Goal: Transaction & Acquisition: Book appointment/travel/reservation

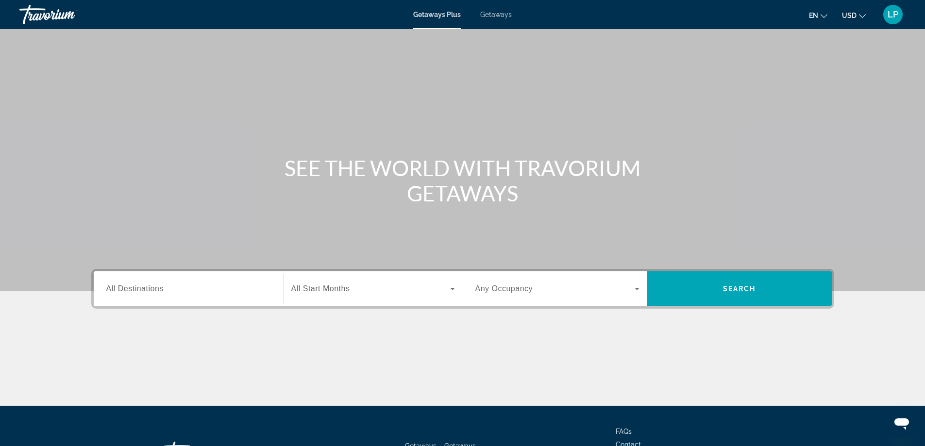
click at [125, 285] on span "All Destinations" at bounding box center [134, 288] width 57 height 8
click at [125, 285] on input "Destination All Destinations" at bounding box center [188, 290] width 164 height 12
click at [125, 285] on div "Destination All Destinations" at bounding box center [189, 288] width 180 height 35
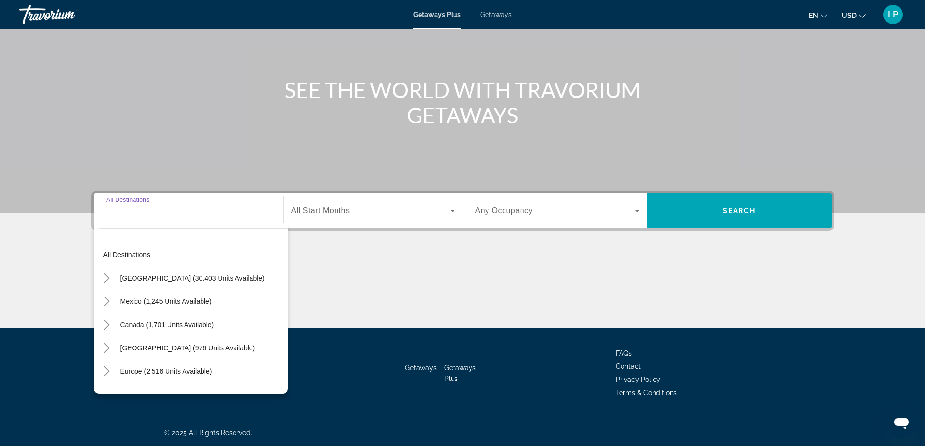
scroll to position [79, 0]
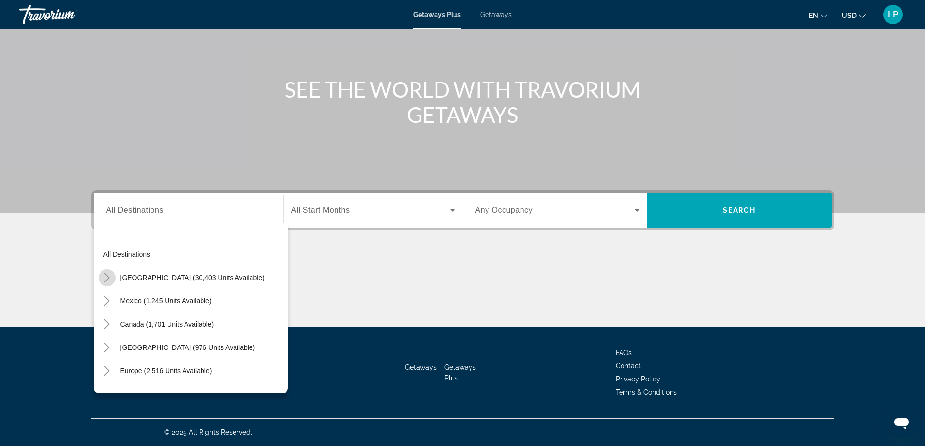
click at [104, 275] on icon "Toggle United States (30,403 units available)" at bounding box center [107, 278] width 10 height 10
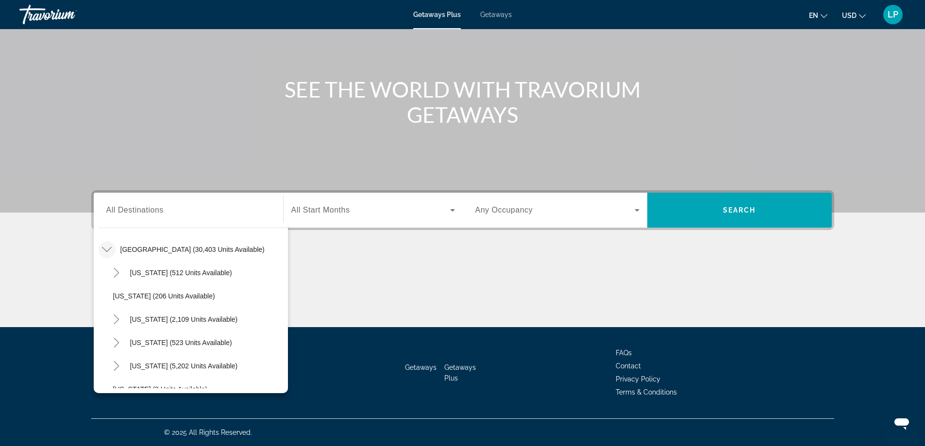
scroll to position [125, 0]
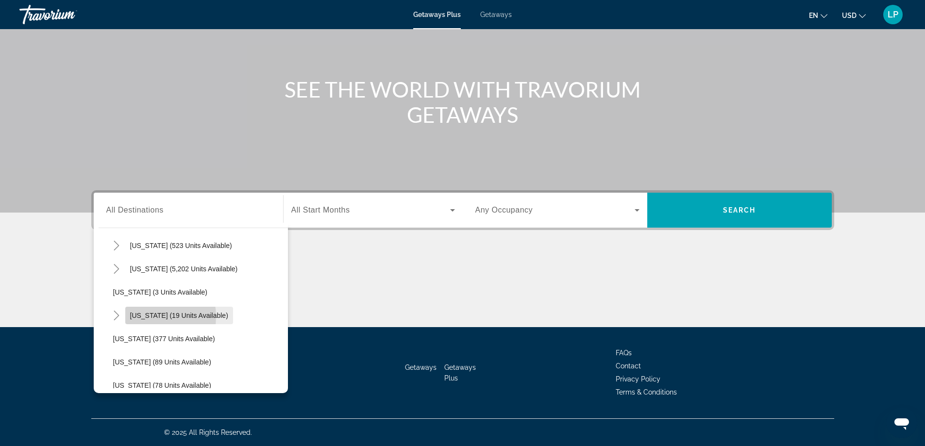
click at [144, 317] on span "[US_STATE] (19 units available)" at bounding box center [179, 316] width 98 height 8
type input "**********"
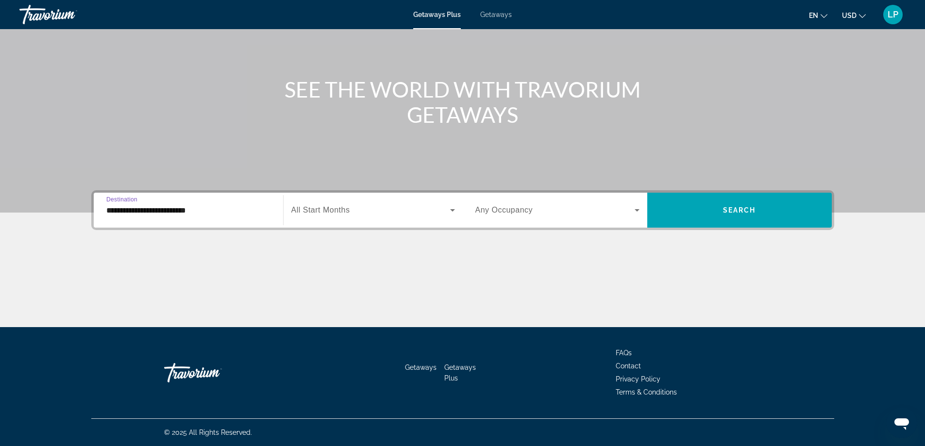
click at [319, 210] on span "All Start Months" at bounding box center [320, 210] width 59 height 8
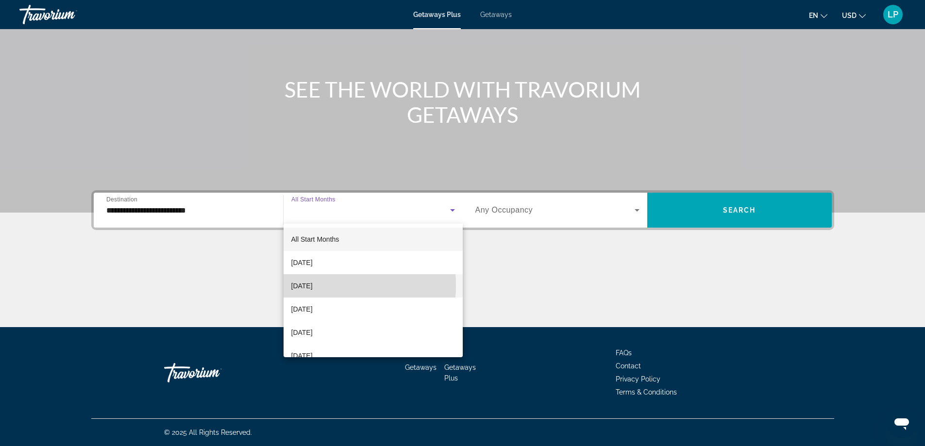
click at [307, 285] on span "[DATE]" at bounding box center [301, 286] width 21 height 12
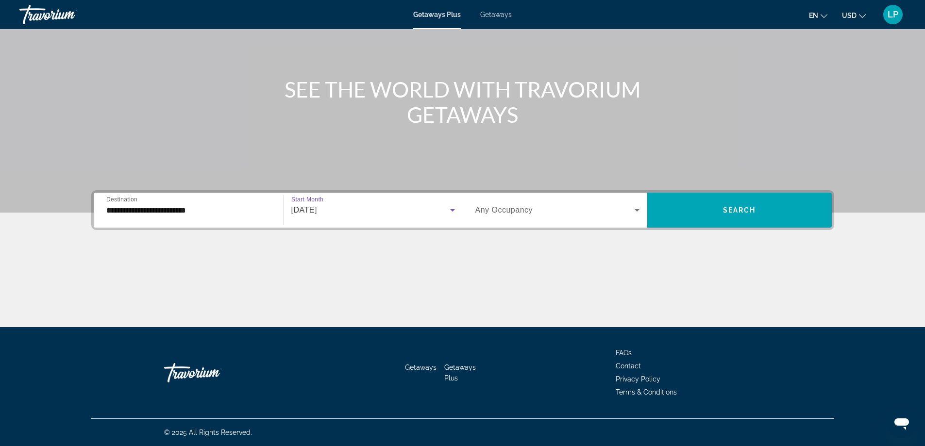
click at [637, 210] on icon "Search widget" at bounding box center [636, 210] width 5 height 2
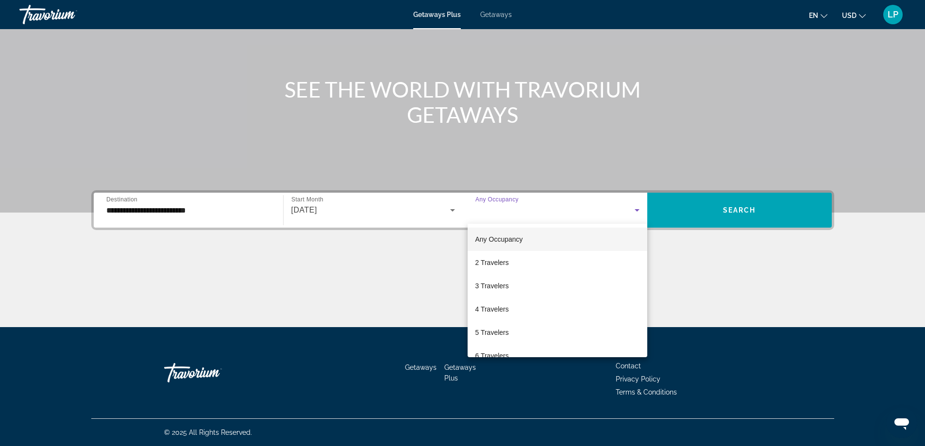
click at [637, 210] on div at bounding box center [462, 223] width 925 height 446
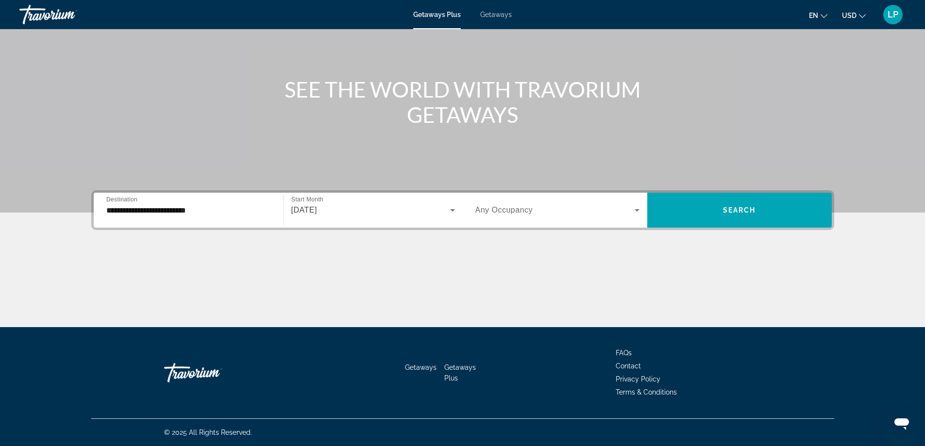
click at [636, 207] on icon "Search widget" at bounding box center [637, 210] width 12 height 12
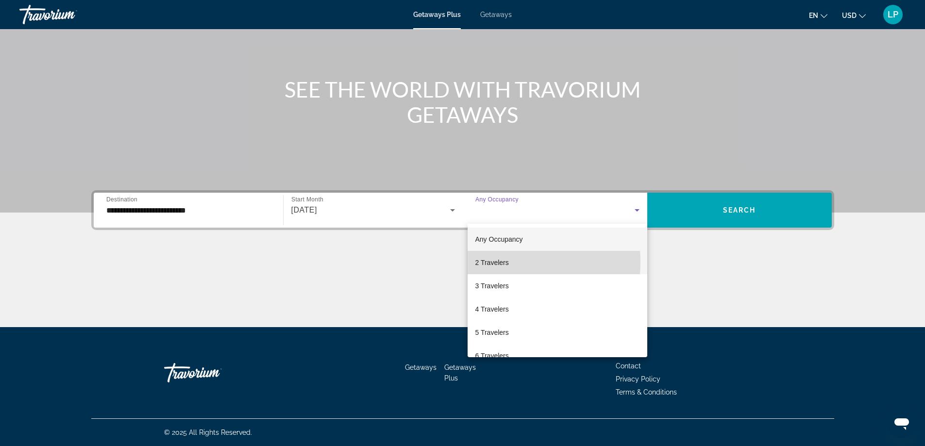
click at [494, 262] on span "2 Travelers" at bounding box center [491, 263] width 33 height 12
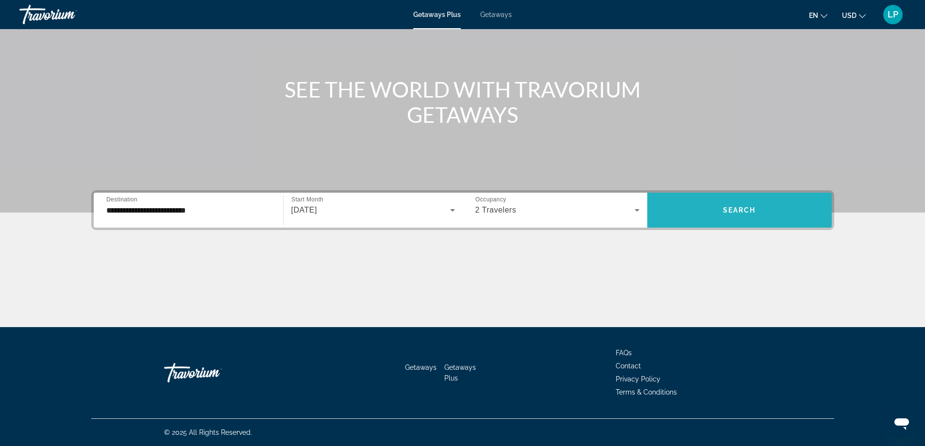
click at [734, 210] on span "Search" at bounding box center [739, 210] width 33 height 8
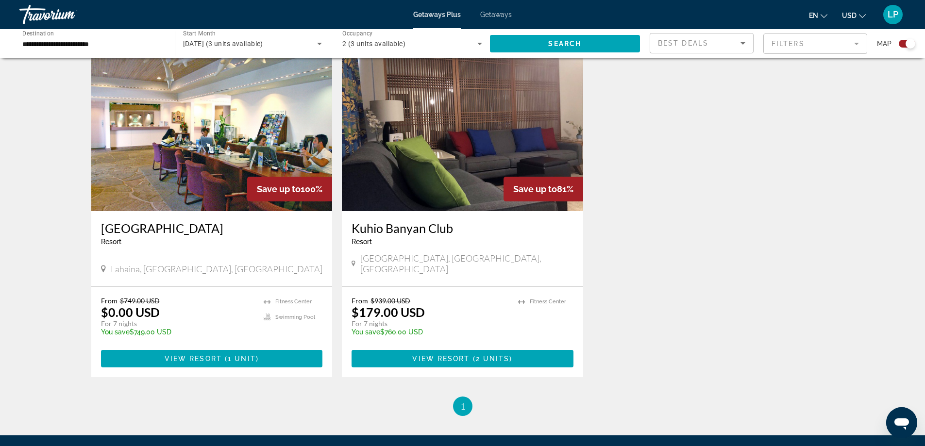
scroll to position [343, 0]
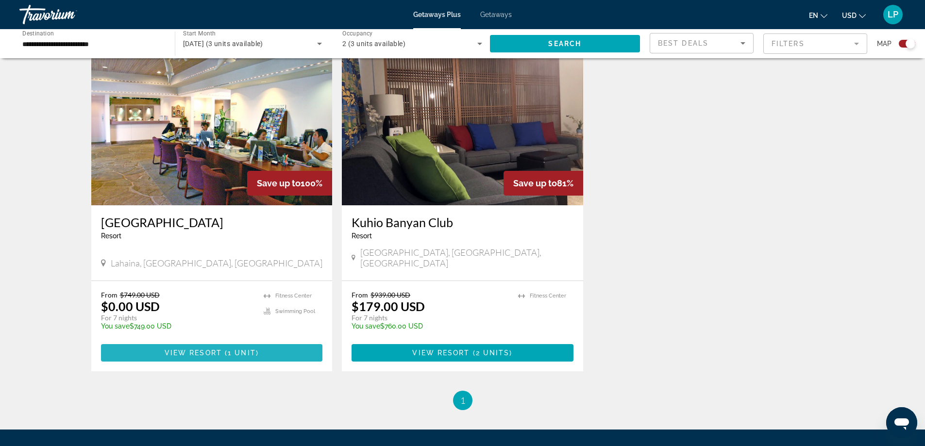
click at [205, 349] on span "View Resort" at bounding box center [193, 353] width 57 height 8
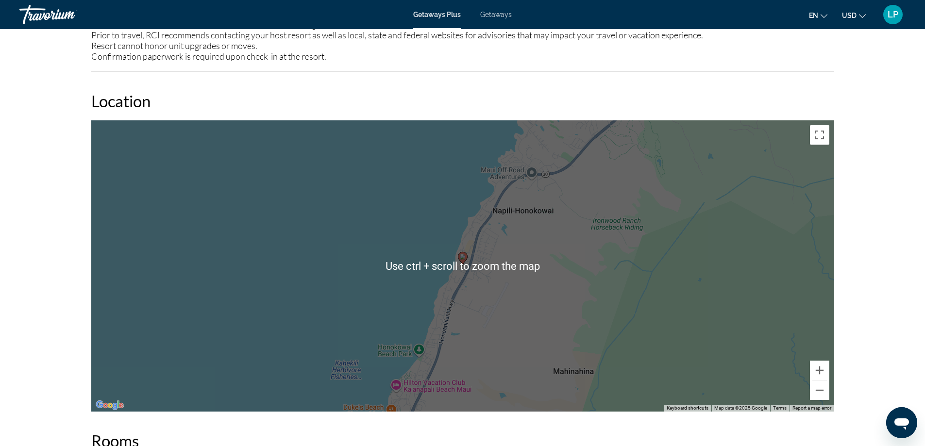
scroll to position [1230, 0]
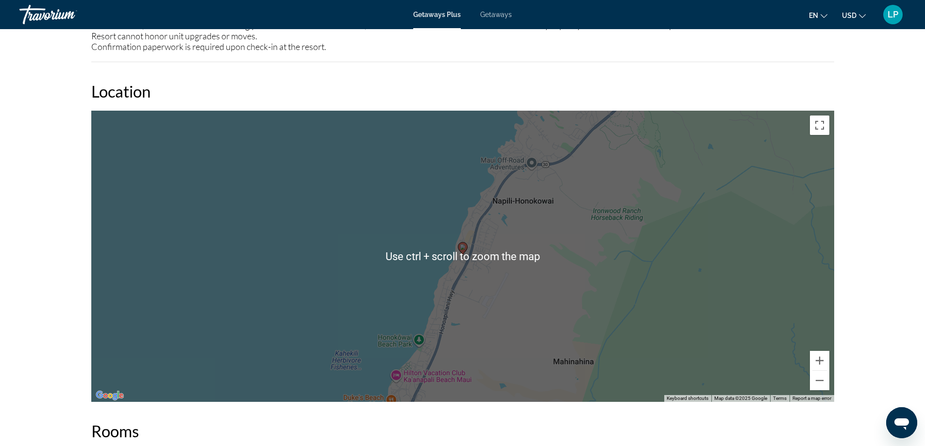
click at [692, 320] on div "To activate drag with keyboard, press Alt + Enter. Once in keyboard drag state,…" at bounding box center [462, 256] width 743 height 291
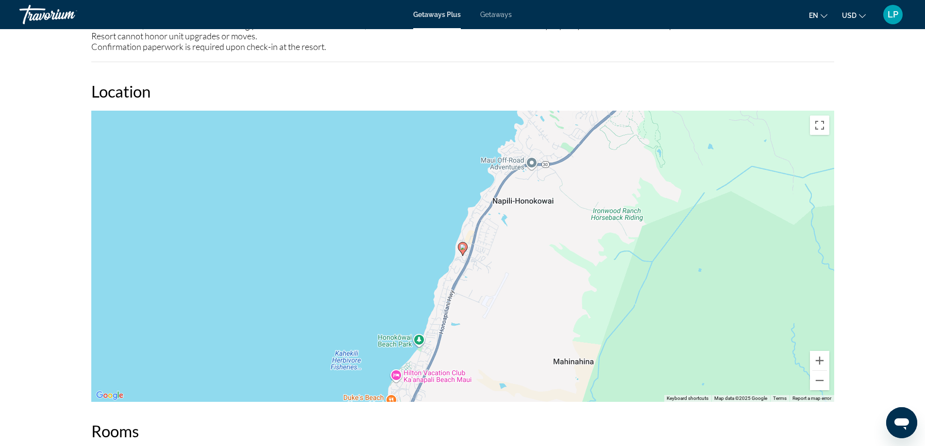
click at [547, 286] on div "To activate drag with keyboard, press Alt + Enter. Once in keyboard drag state,…" at bounding box center [462, 256] width 743 height 291
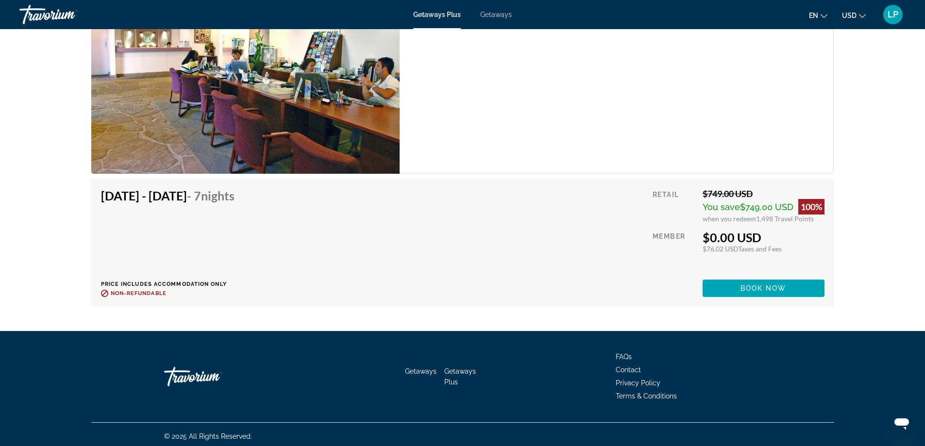
scroll to position [1756, 0]
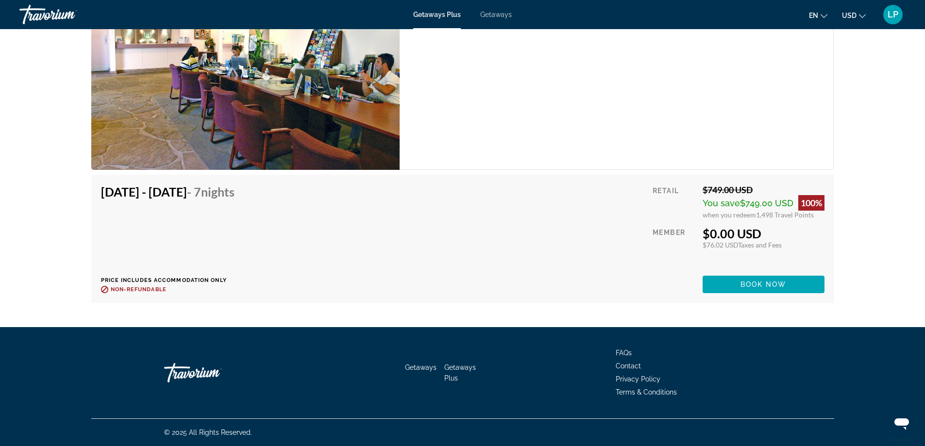
click at [608, 111] on div "Hotel Unit (No Kitchen) Bedrooms Hotel Max Occupancy 2 Kitchen No Kitchen" at bounding box center [617, 52] width 434 height 235
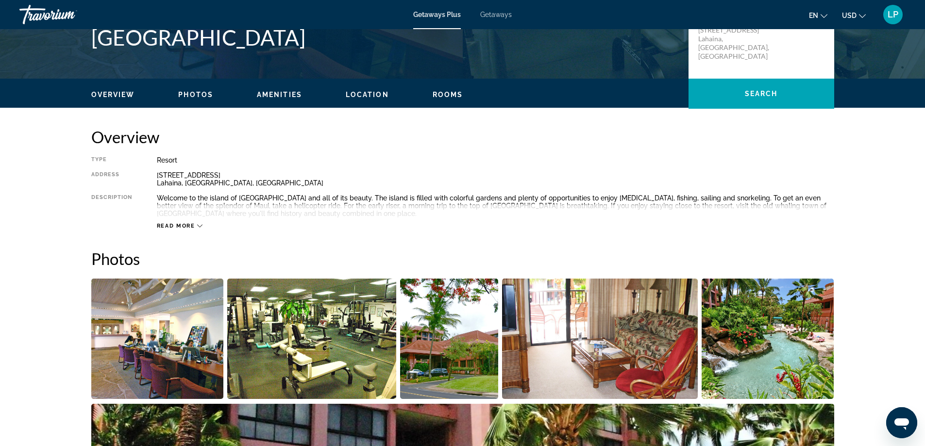
scroll to position [197, 0]
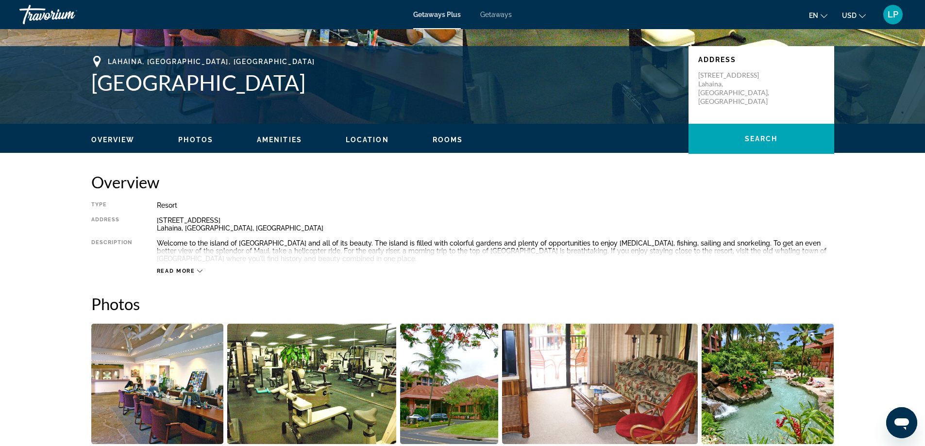
click at [199, 272] on icon "Main content" at bounding box center [199, 270] width 5 height 5
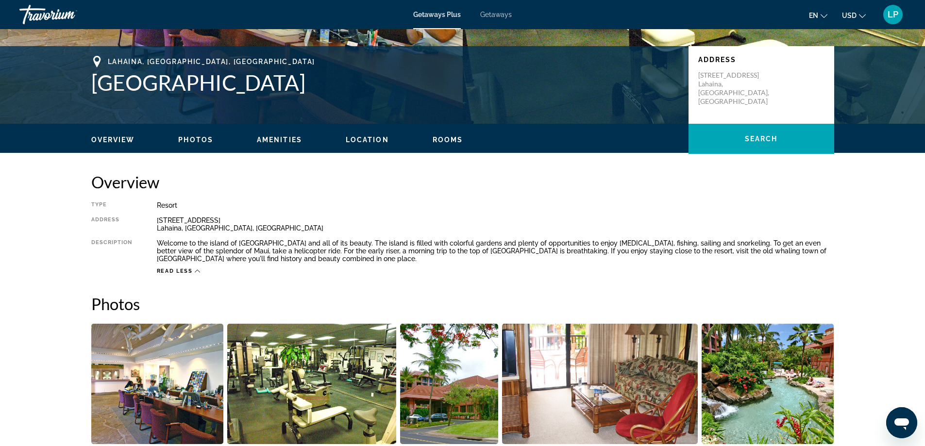
click at [823, 17] on icon "Change language" at bounding box center [823, 16] width 7 height 7
click at [803, 101] on button "русский" at bounding box center [798, 102] width 43 height 13
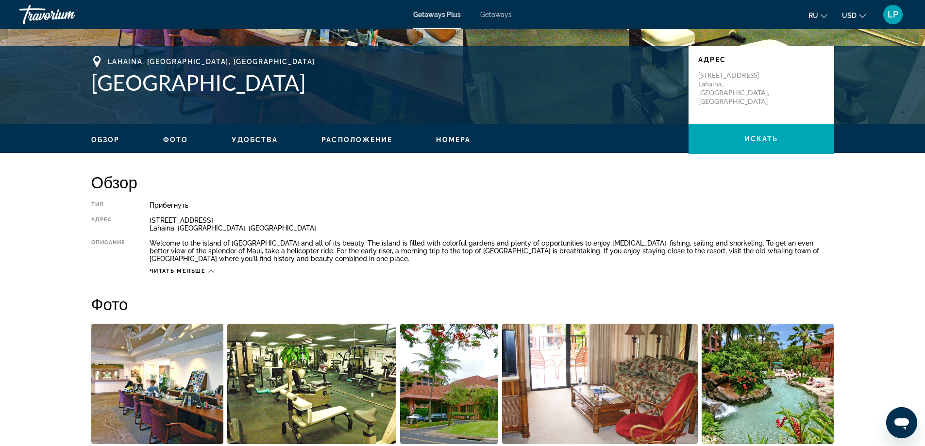
click at [450, 139] on span "Номера" at bounding box center [453, 140] width 34 height 8
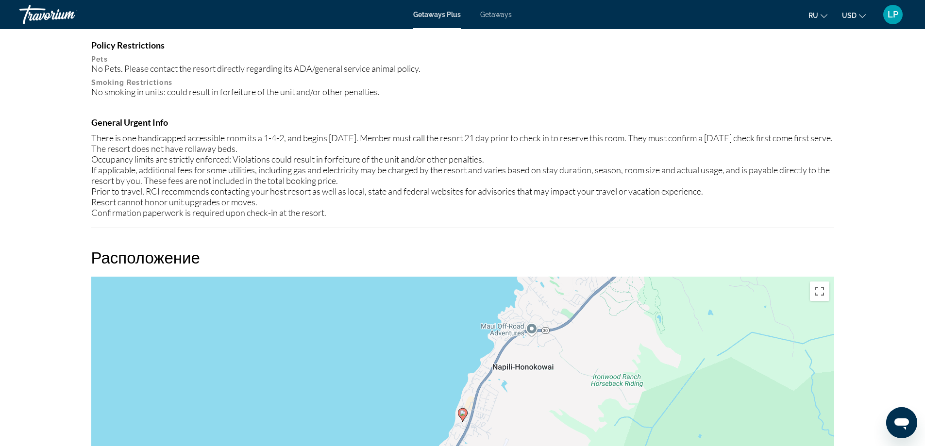
scroll to position [1051, 0]
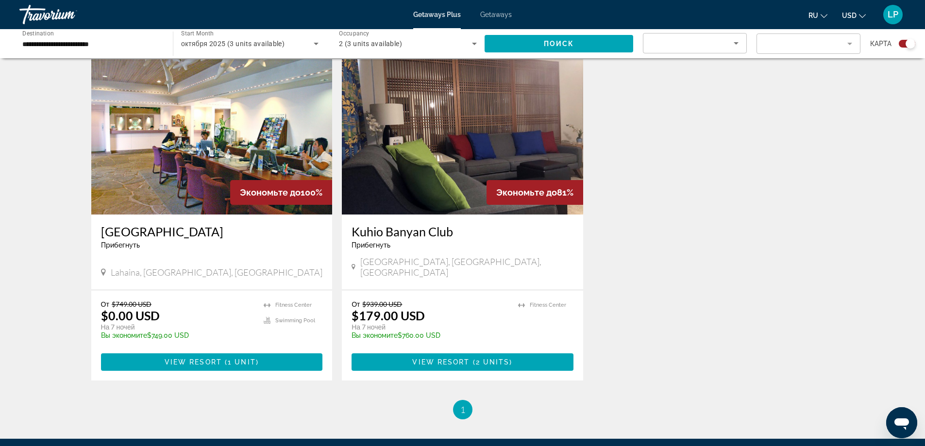
scroll to position [360, 0]
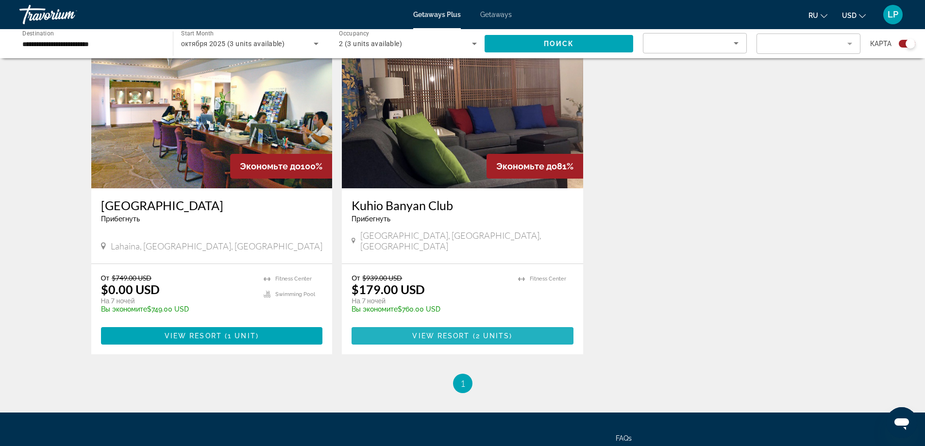
click at [453, 332] on span "View Resort" at bounding box center [440, 336] width 57 height 8
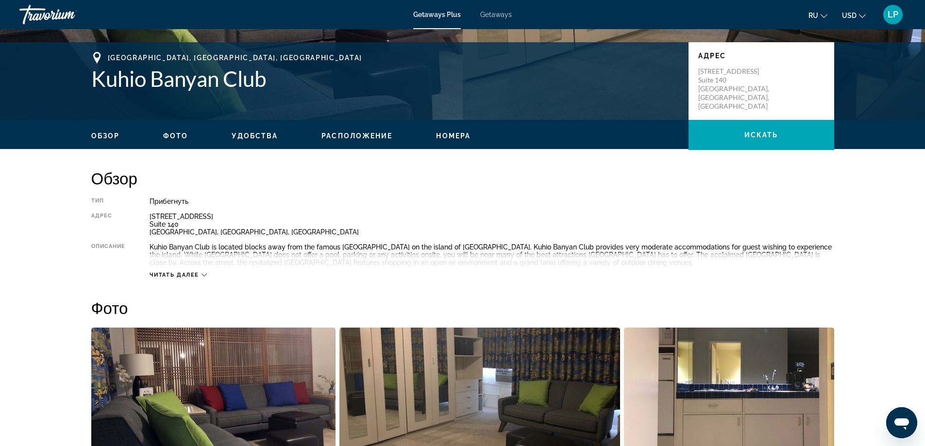
scroll to position [214, 0]
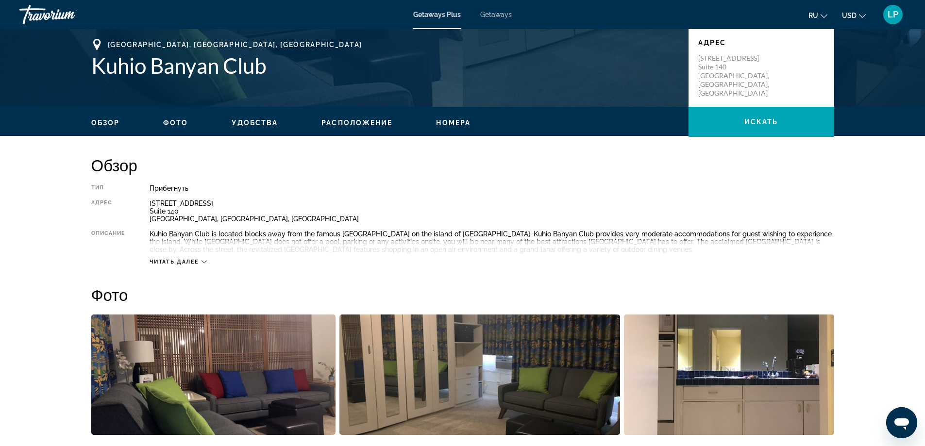
click at [203, 261] on icon "Main content" at bounding box center [203, 261] width 5 height 5
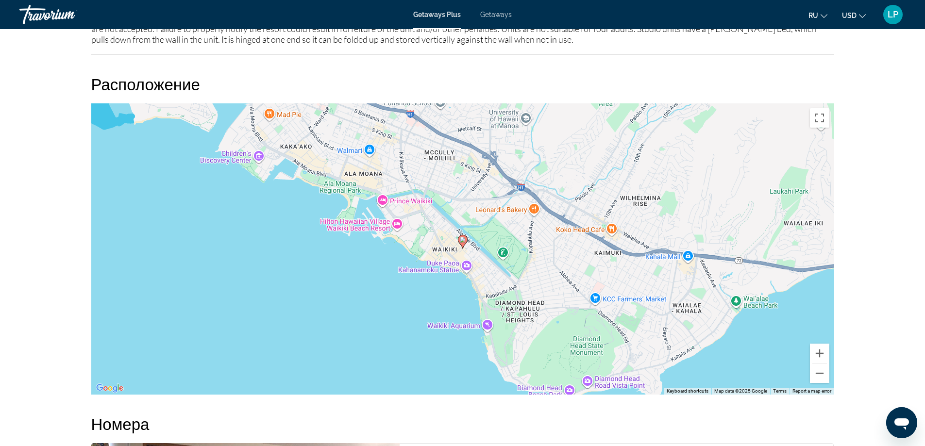
scroll to position [1159, 0]
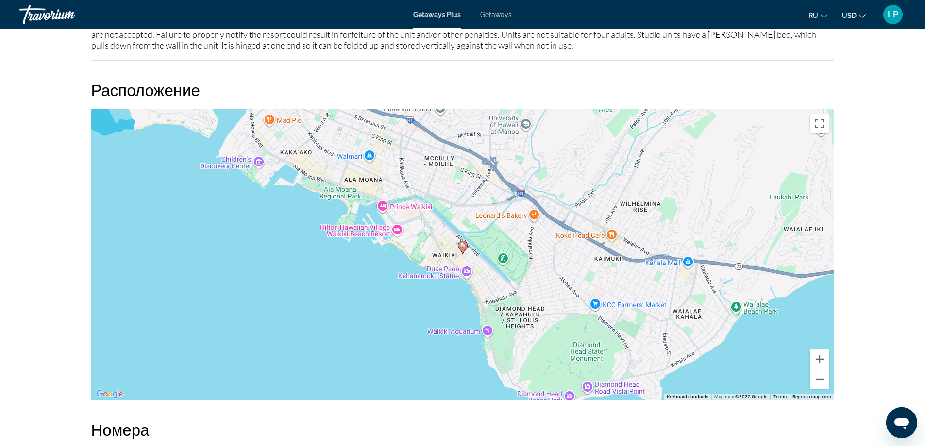
scroll to position [1159, 0]
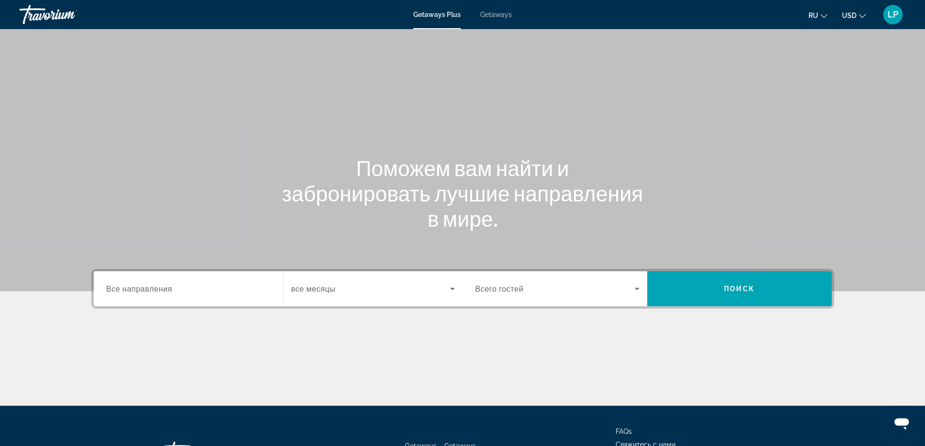
click at [131, 287] on span "Все направления" at bounding box center [139, 288] width 66 height 9
click at [131, 287] on input "Destination Все направления" at bounding box center [188, 290] width 164 height 12
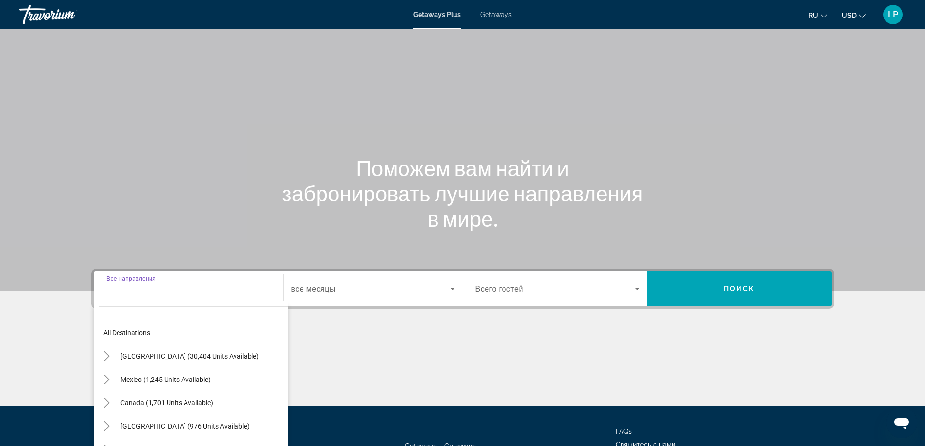
scroll to position [79, 0]
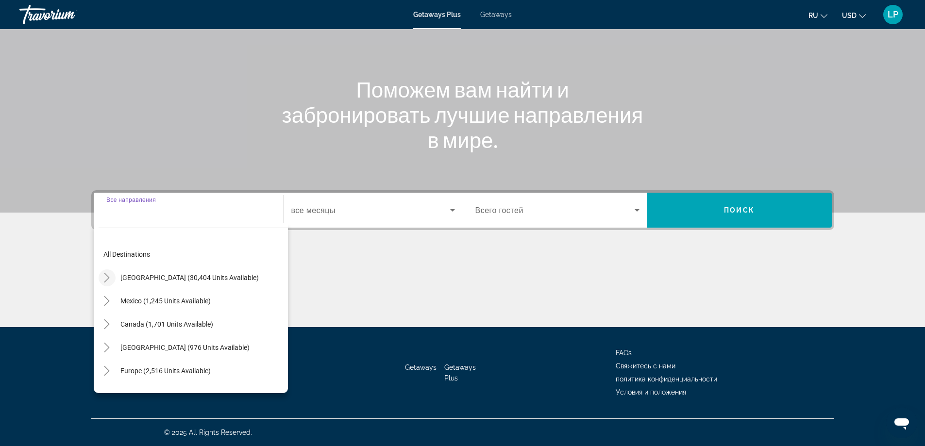
click at [107, 275] on icon "Toggle United States (30,404 units available)" at bounding box center [107, 278] width 10 height 10
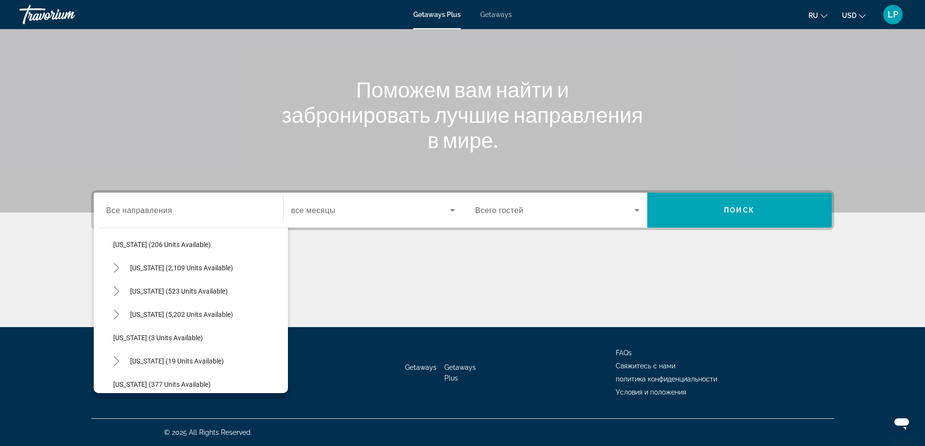
scroll to position [86, 0]
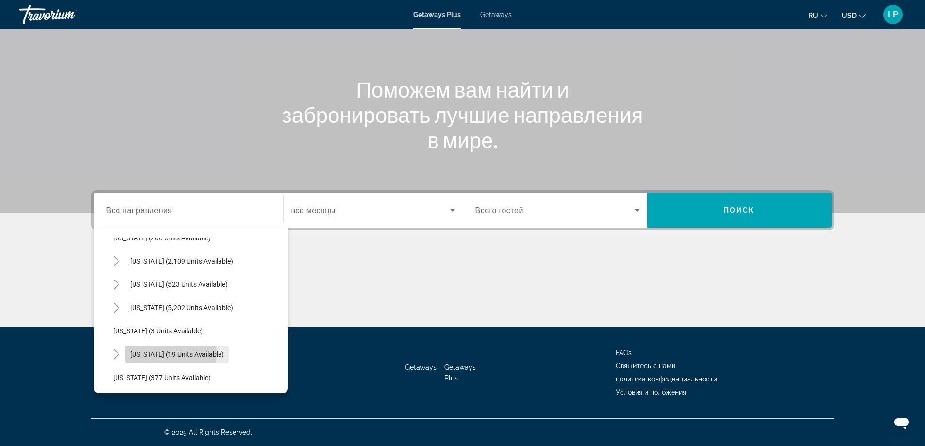
click at [145, 352] on span "[US_STATE] (19 units available)" at bounding box center [177, 354] width 94 height 8
type input "**********"
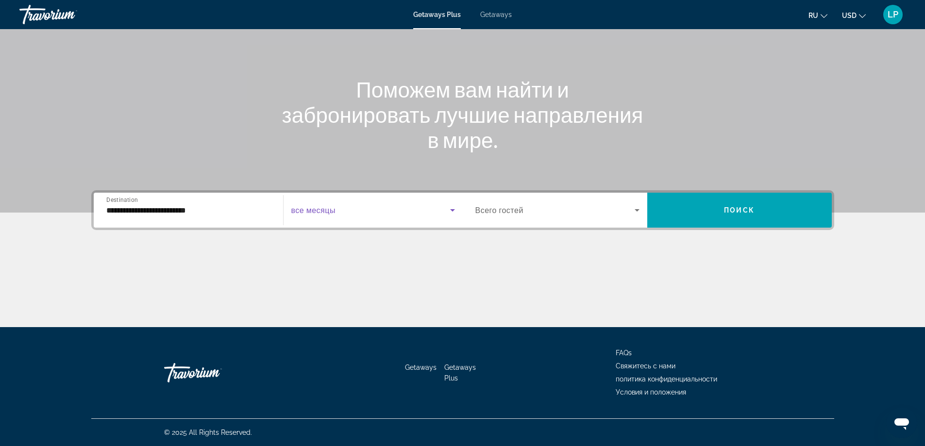
click at [453, 210] on icon "Search widget" at bounding box center [452, 210] width 5 height 2
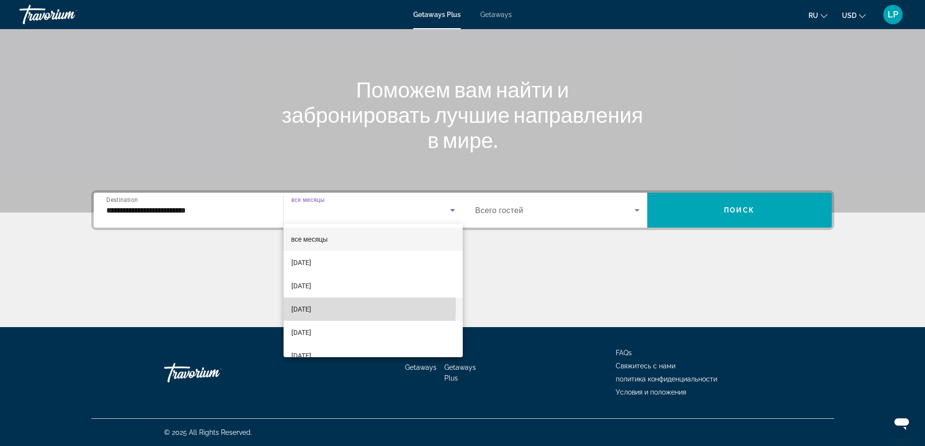
click at [311, 307] on span "[DATE]" at bounding box center [301, 309] width 20 height 12
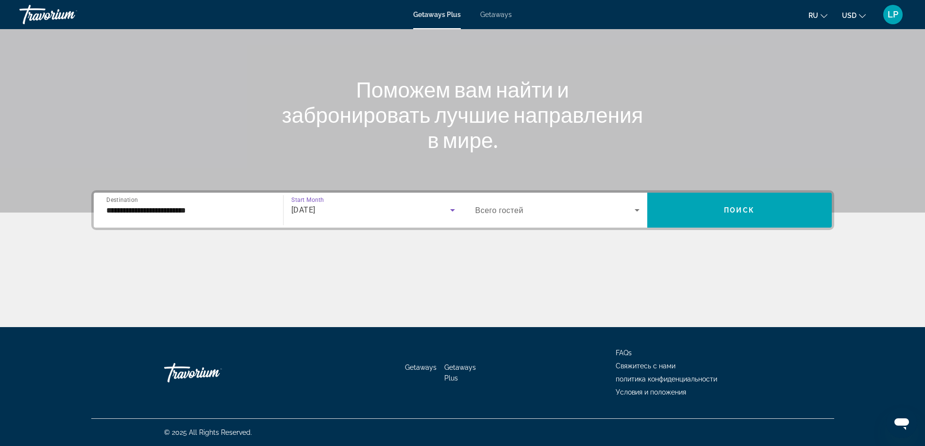
click at [635, 211] on icon "Search widget" at bounding box center [637, 210] width 12 height 12
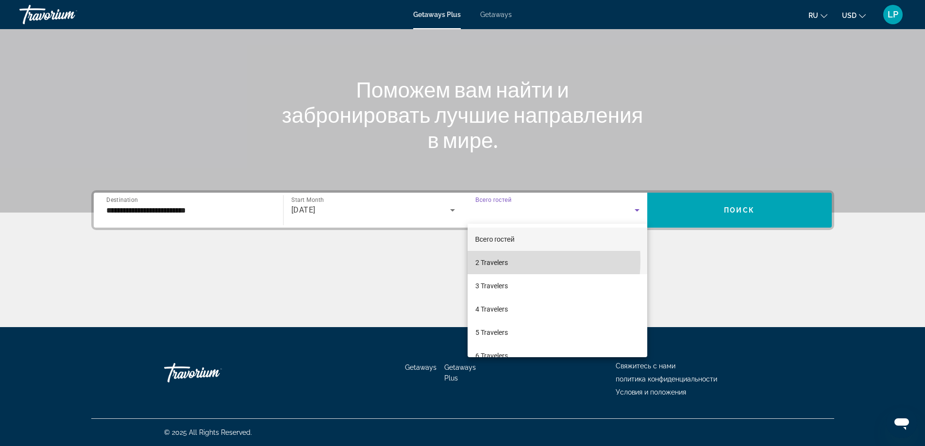
drag, startPoint x: 498, startPoint y: 261, endPoint x: 502, endPoint y: 259, distance: 5.1
click at [498, 260] on span "2 Travelers" at bounding box center [491, 263] width 33 height 12
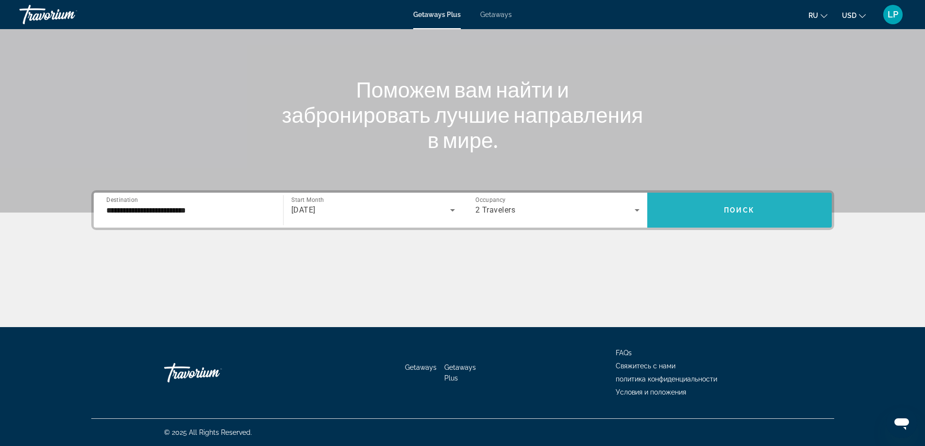
click at [732, 211] on span "Поиск" at bounding box center [739, 210] width 31 height 8
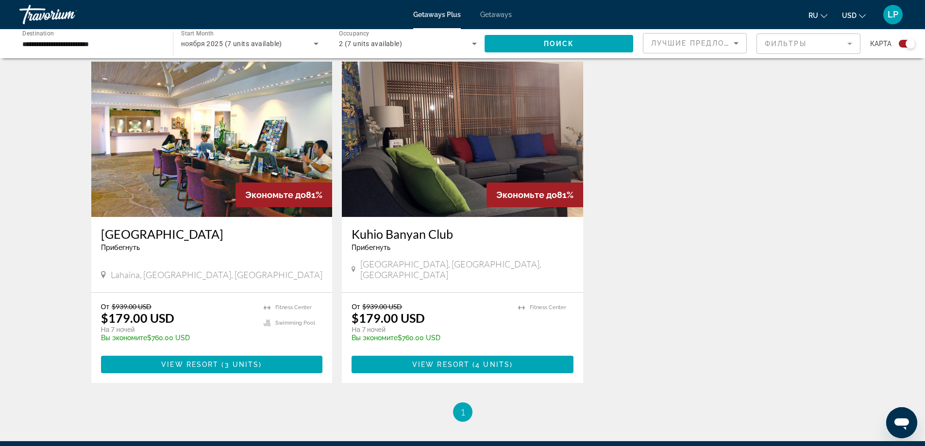
scroll to position [299, 0]
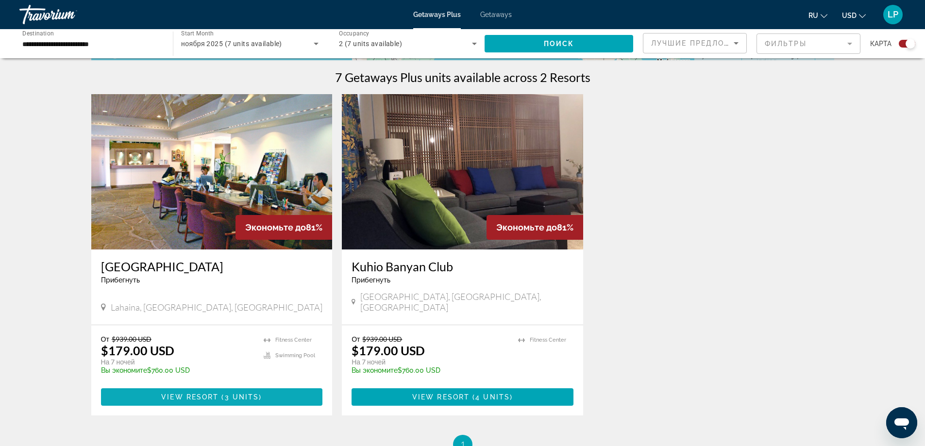
click at [204, 393] on span "View Resort" at bounding box center [189, 397] width 57 height 8
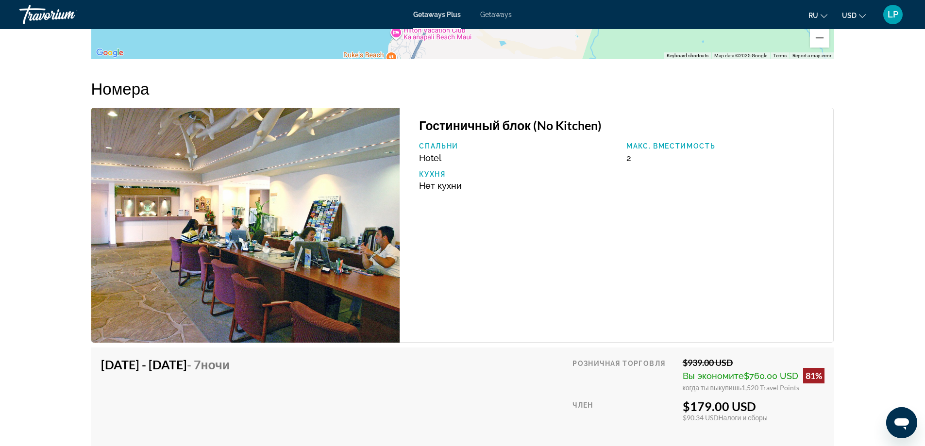
scroll to position [1624, 0]
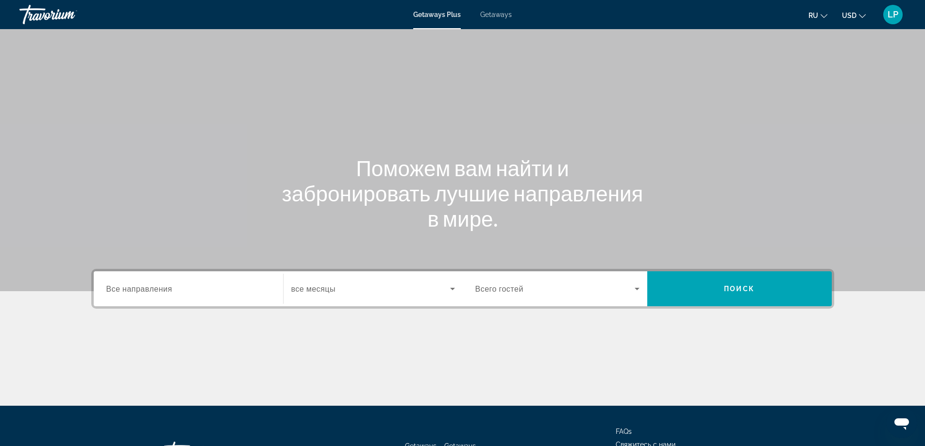
click at [153, 289] on span "Все направления" at bounding box center [139, 288] width 66 height 9
click at [153, 289] on input "Destination Все направления" at bounding box center [188, 290] width 164 height 12
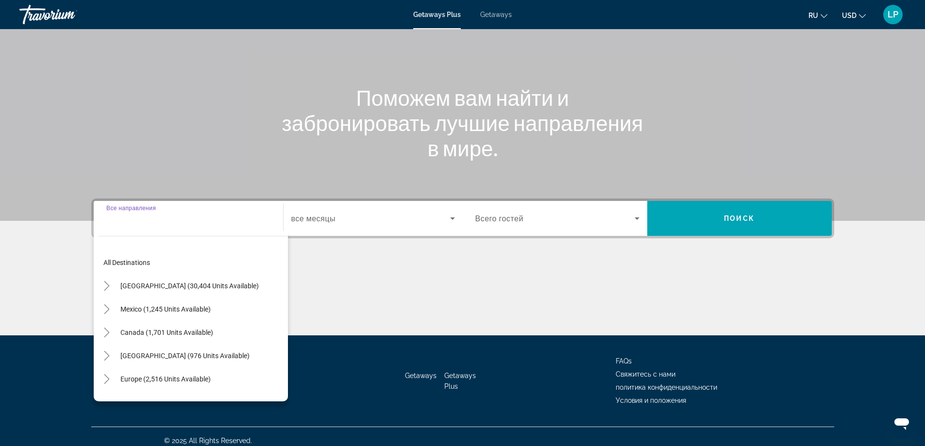
scroll to position [79, 0]
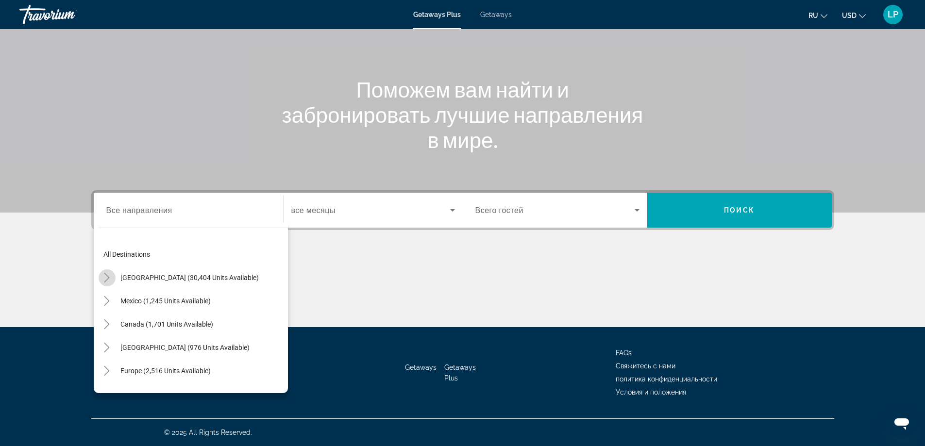
click at [105, 274] on icon "Toggle United States (30,404 units available)" at bounding box center [106, 278] width 5 height 10
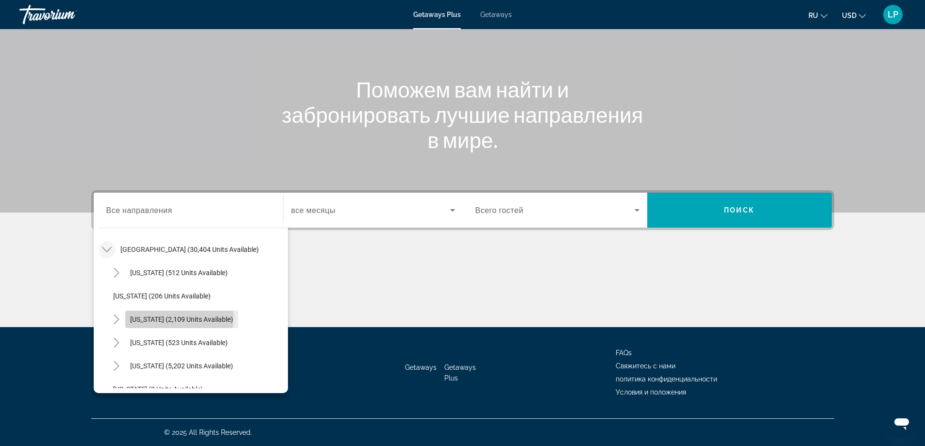
click at [158, 317] on span "[US_STATE] (2,109 units available)" at bounding box center [181, 320] width 103 height 8
type input "**********"
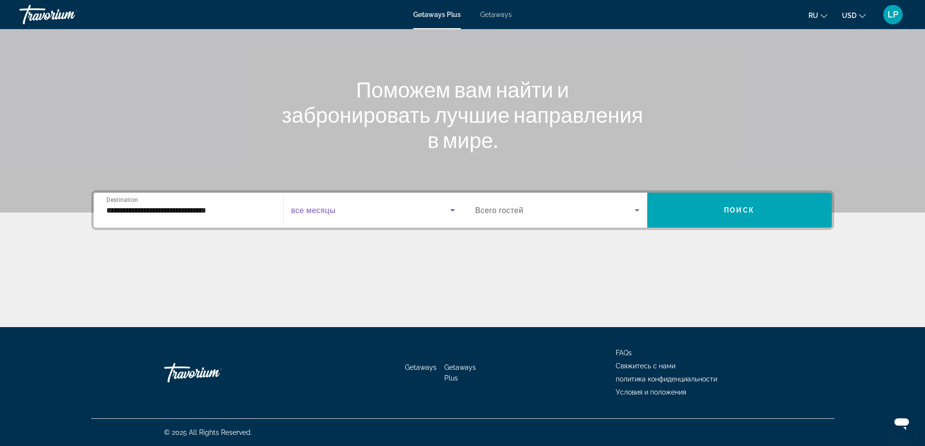
click at [453, 211] on icon "Search widget" at bounding box center [453, 210] width 12 height 12
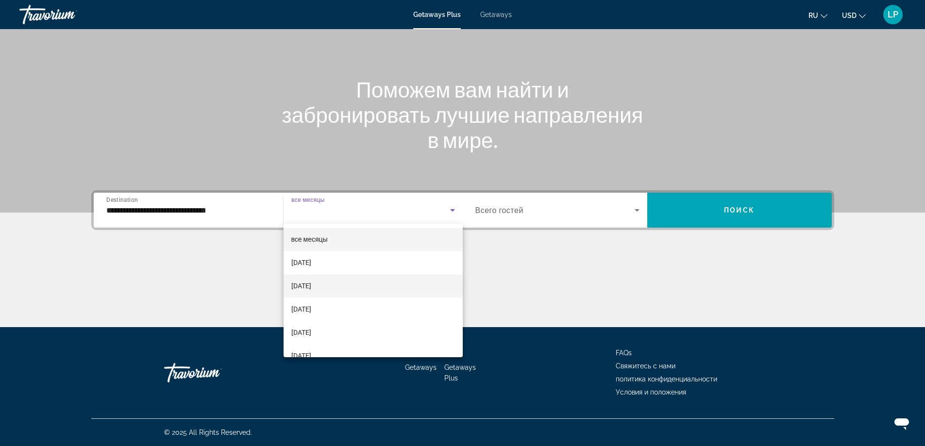
click at [342, 285] on mat-option "[DATE]" at bounding box center [373, 285] width 179 height 23
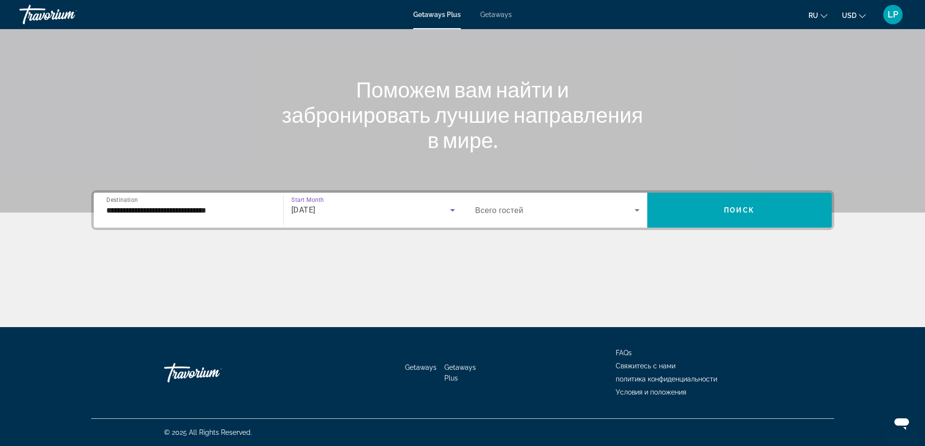
click at [637, 212] on icon "Search widget" at bounding box center [637, 210] width 12 height 12
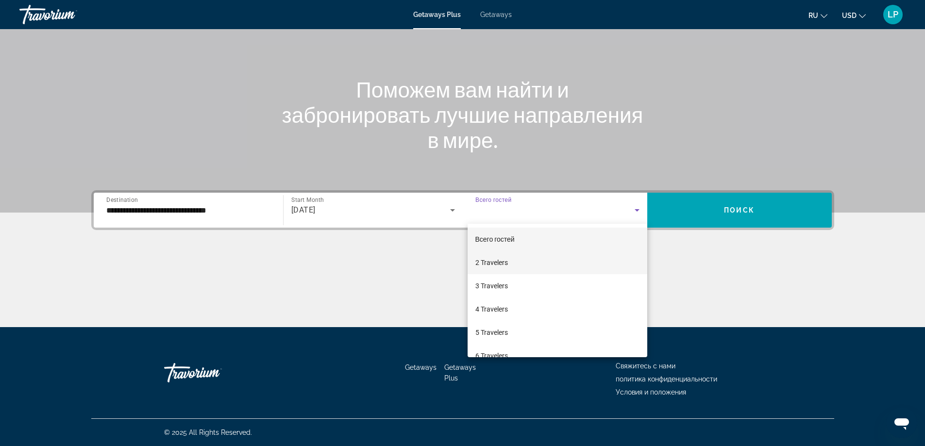
click at [515, 263] on mat-option "2 Travelers" at bounding box center [557, 262] width 180 height 23
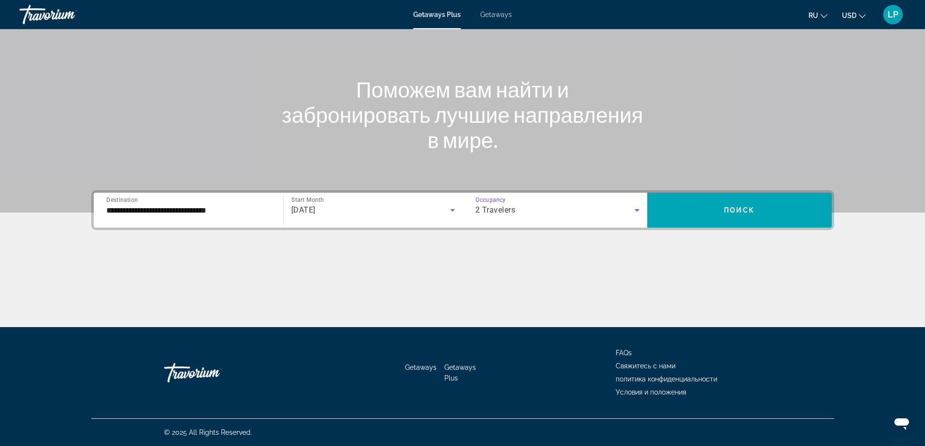
click at [636, 209] on icon "Search widget" at bounding box center [637, 210] width 12 height 12
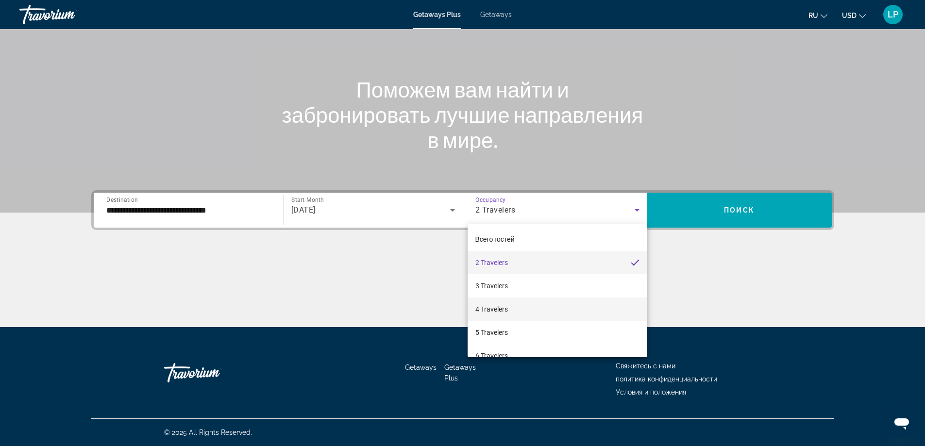
click at [488, 308] on span "4 Travelers" at bounding box center [491, 309] width 33 height 12
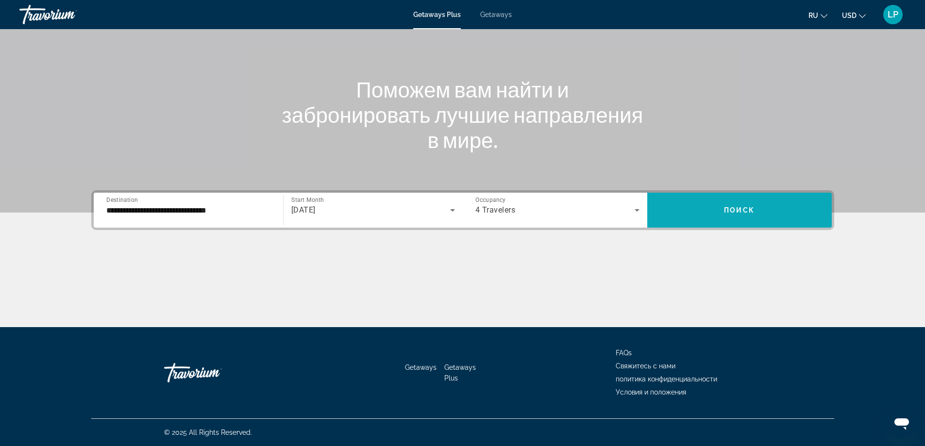
click at [729, 206] on span "Поиск" at bounding box center [739, 210] width 31 height 8
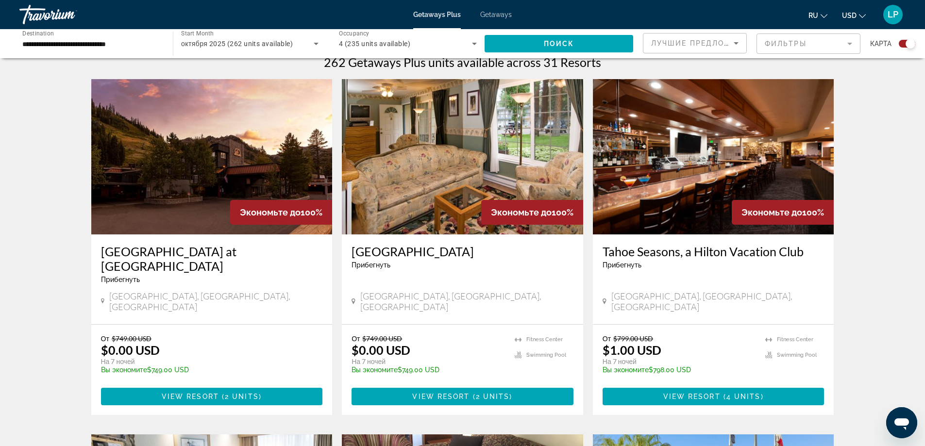
scroll to position [268, 0]
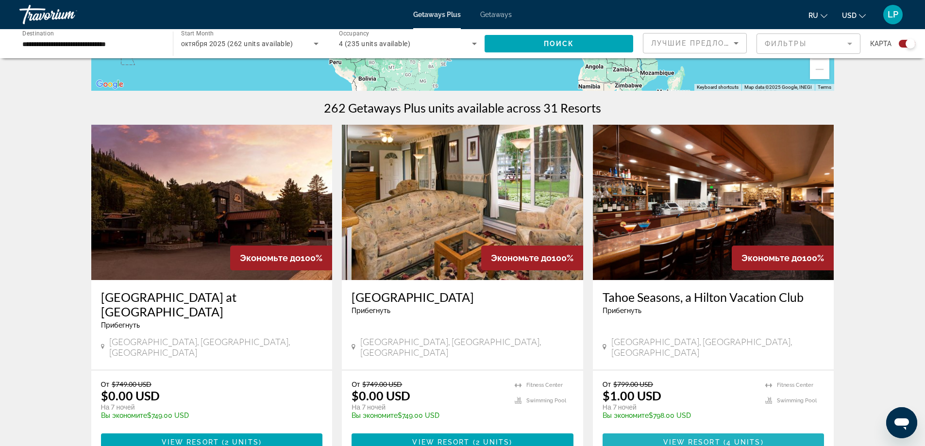
click at [709, 438] on span "View Resort" at bounding box center [691, 442] width 57 height 8
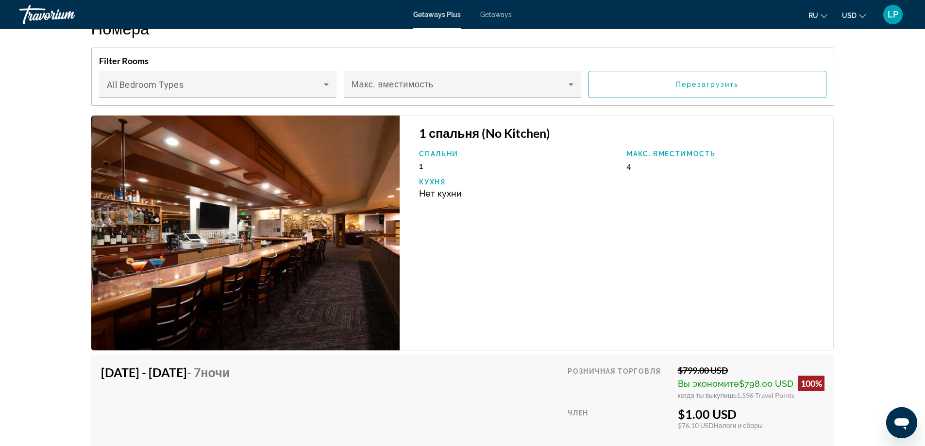
scroll to position [1778, 0]
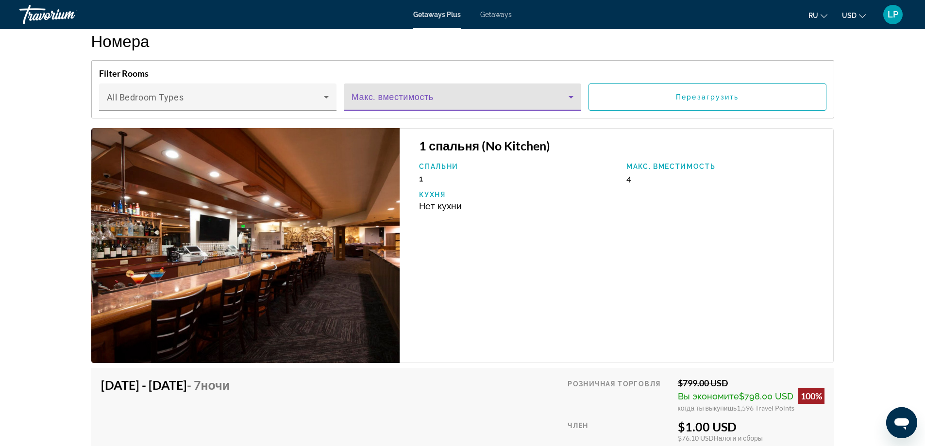
click at [572, 96] on icon "Main content" at bounding box center [570, 97] width 5 height 2
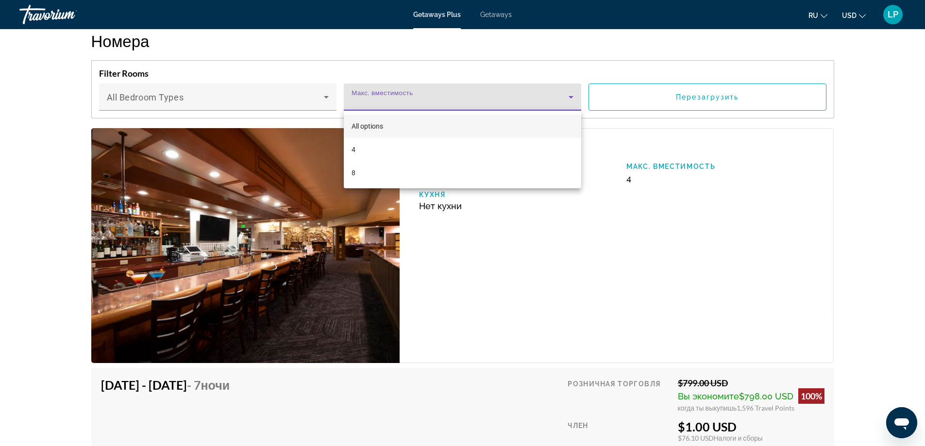
click at [609, 232] on div at bounding box center [462, 223] width 925 height 446
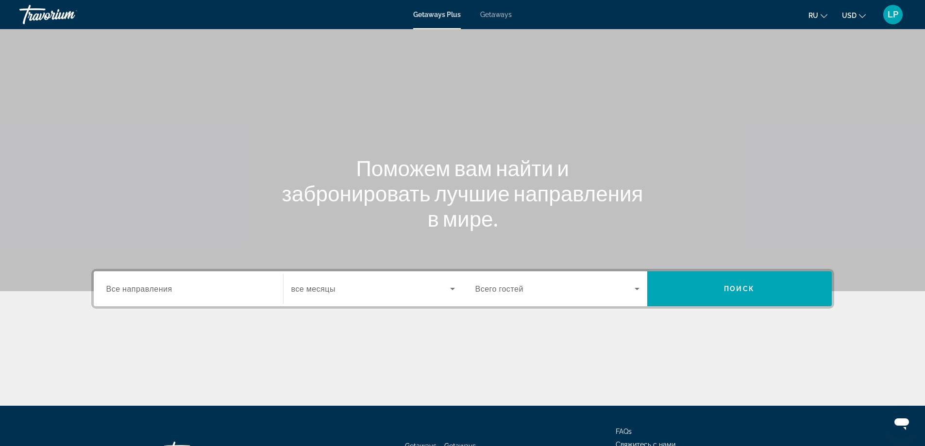
click at [142, 288] on span "Все направления" at bounding box center [139, 288] width 66 height 9
click at [142, 288] on input "Destination Все направления" at bounding box center [188, 290] width 164 height 12
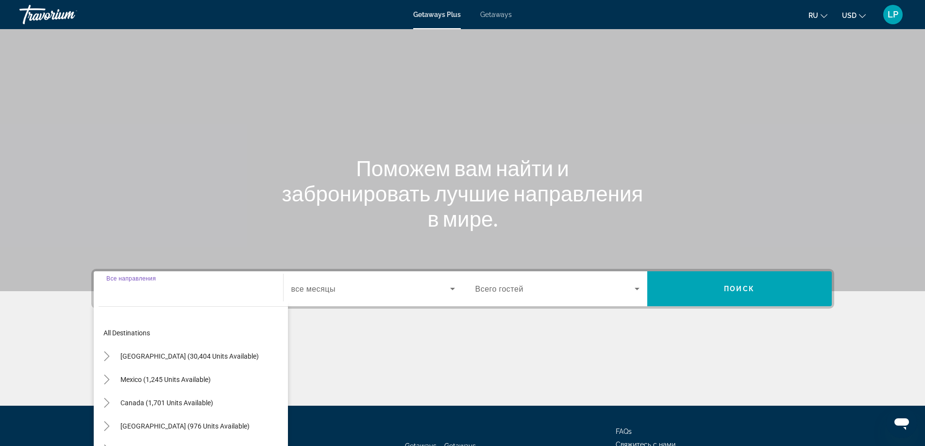
scroll to position [79, 0]
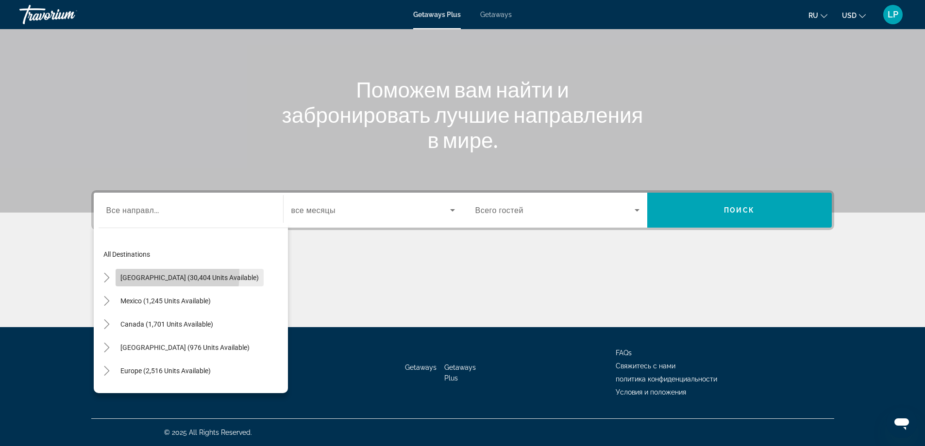
click at [142, 274] on span "United States (30,404 units available)" at bounding box center [189, 278] width 138 height 8
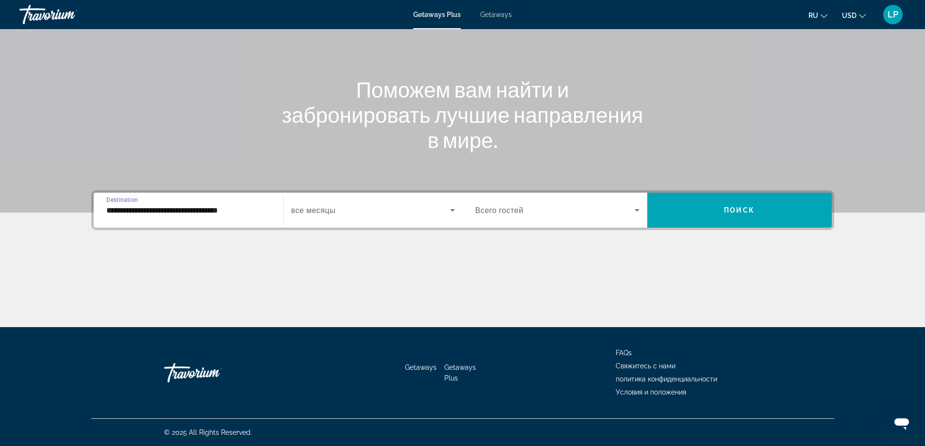
click at [138, 209] on input "**********" at bounding box center [188, 211] width 164 height 12
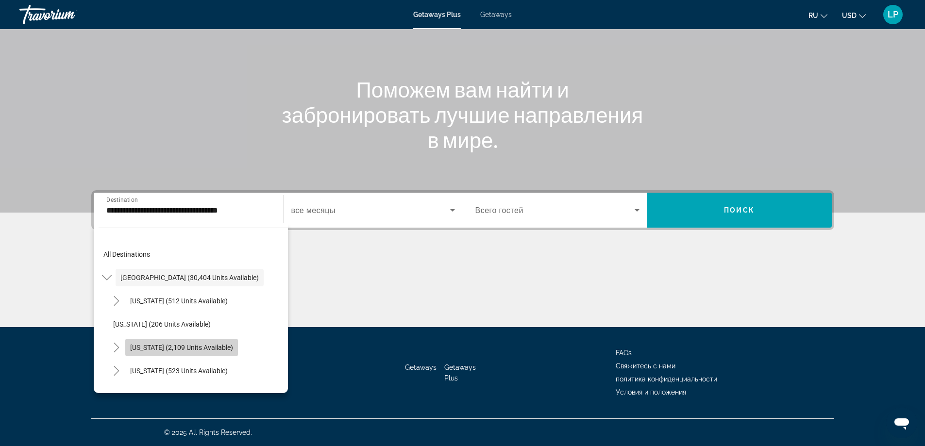
click at [211, 345] on span "[US_STATE] (2,109 units available)" at bounding box center [181, 348] width 103 height 8
type input "**********"
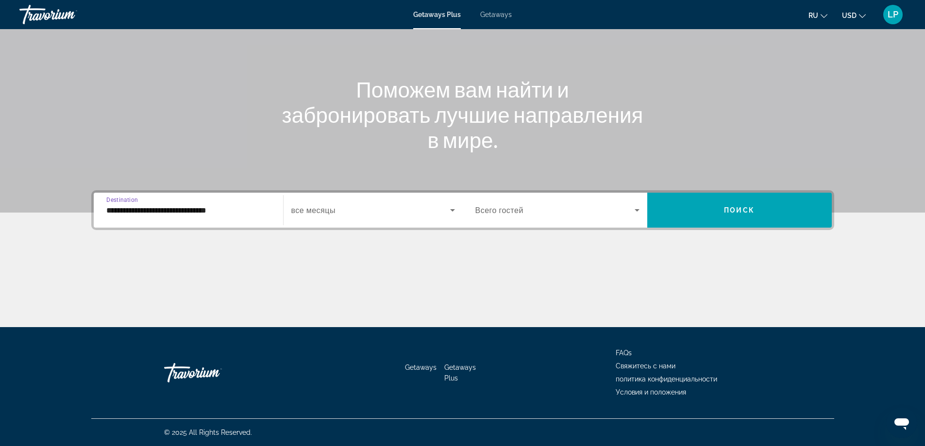
click at [452, 209] on icon "Search widget" at bounding box center [452, 210] width 5 height 2
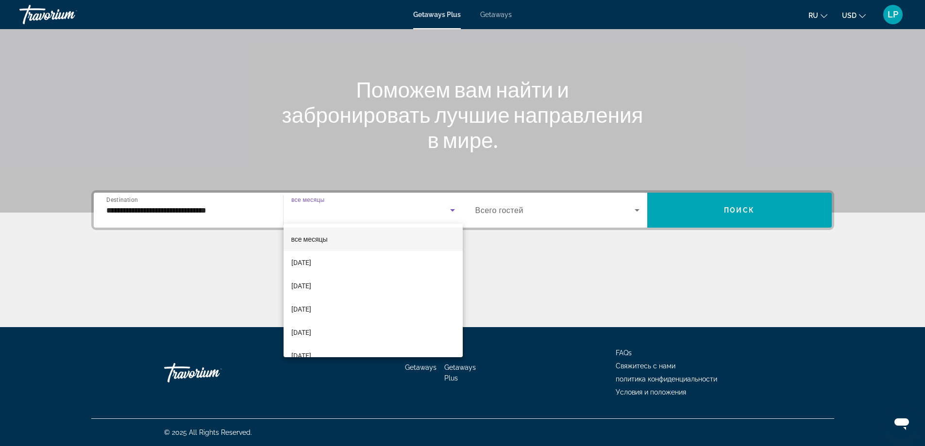
click at [453, 209] on div at bounding box center [462, 223] width 925 height 446
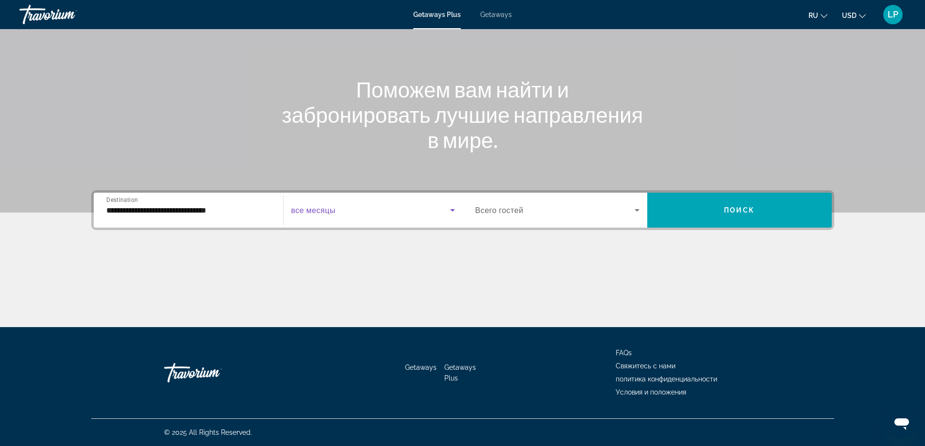
click at [454, 209] on icon "Search widget" at bounding box center [452, 210] width 5 height 2
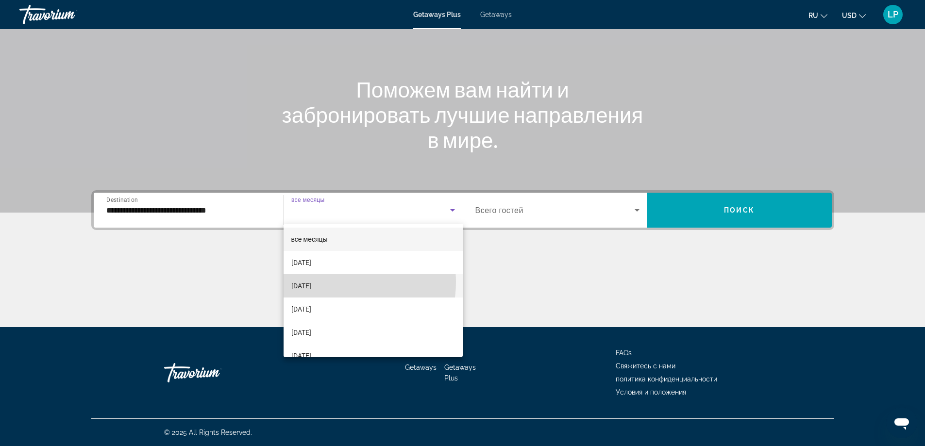
click at [311, 282] on span "[DATE]" at bounding box center [301, 286] width 20 height 12
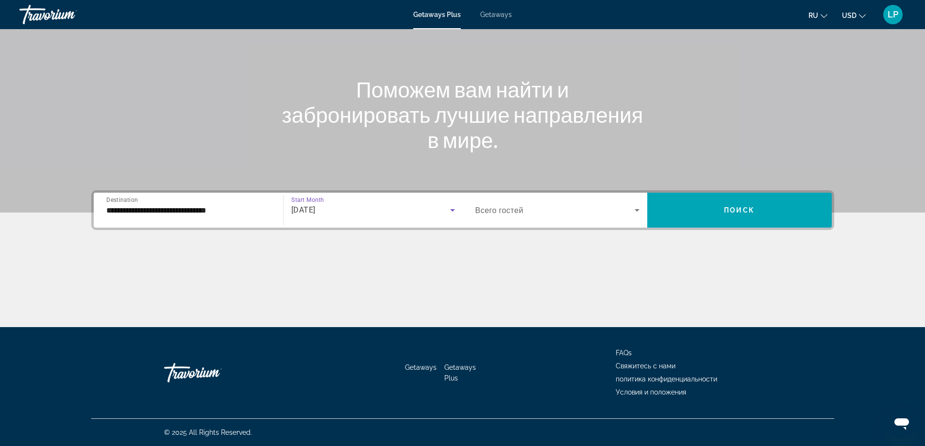
click at [636, 210] on icon "Search widget" at bounding box center [636, 210] width 5 height 2
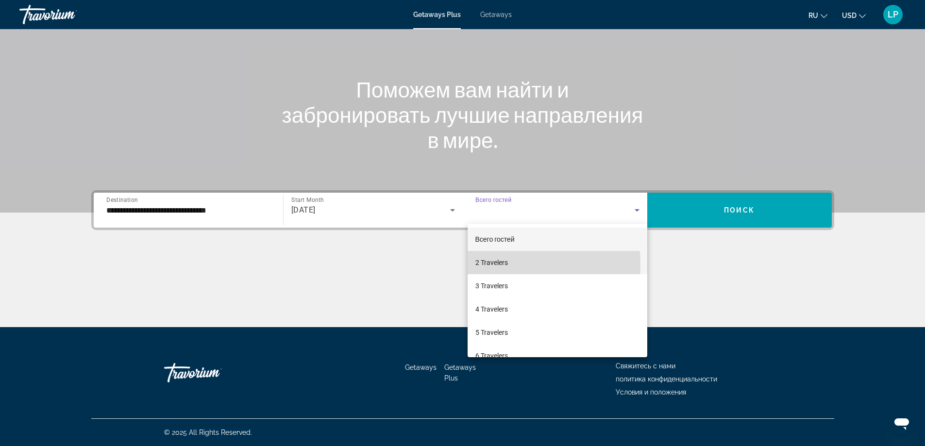
click at [501, 265] on span "2 Travelers" at bounding box center [491, 263] width 33 height 12
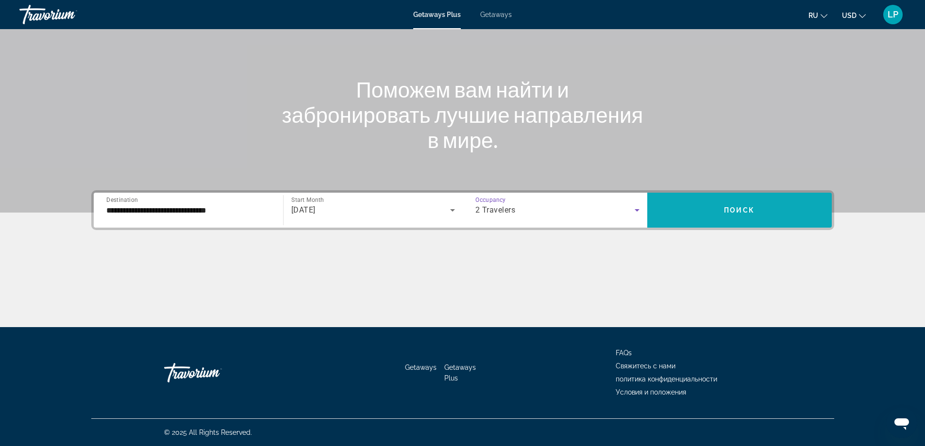
click at [734, 210] on span "Поиск" at bounding box center [739, 210] width 31 height 8
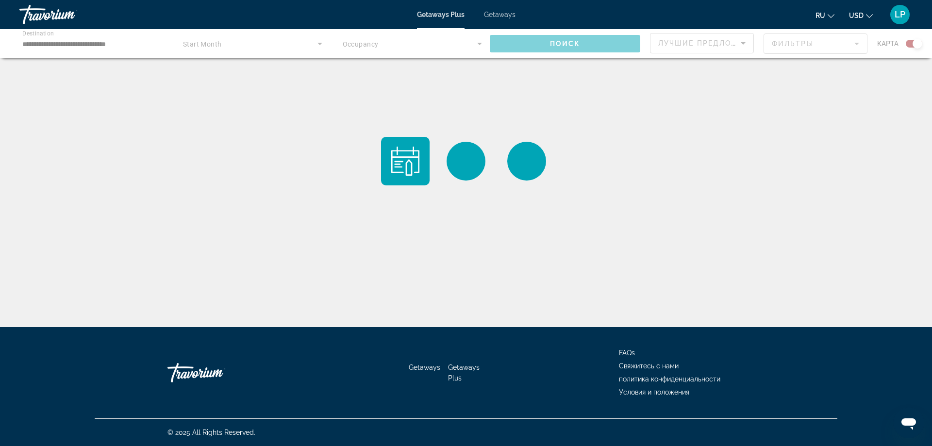
click at [734, 210] on div "Main content" at bounding box center [466, 166] width 932 height 332
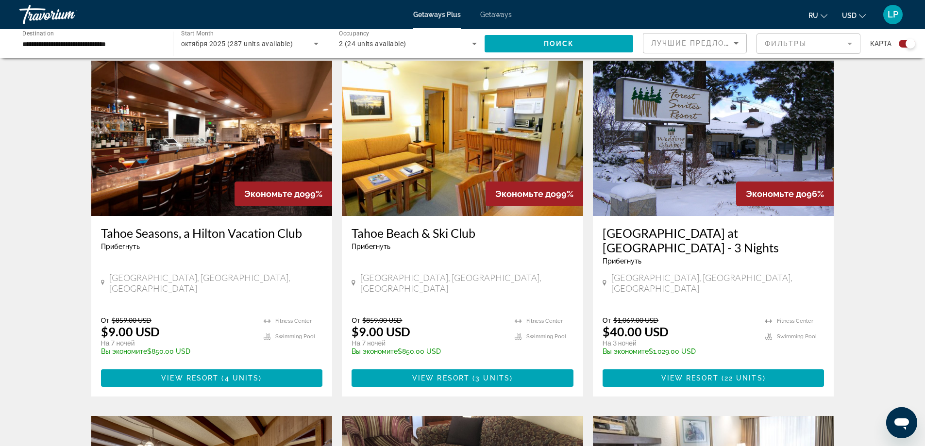
scroll to position [1050, 0]
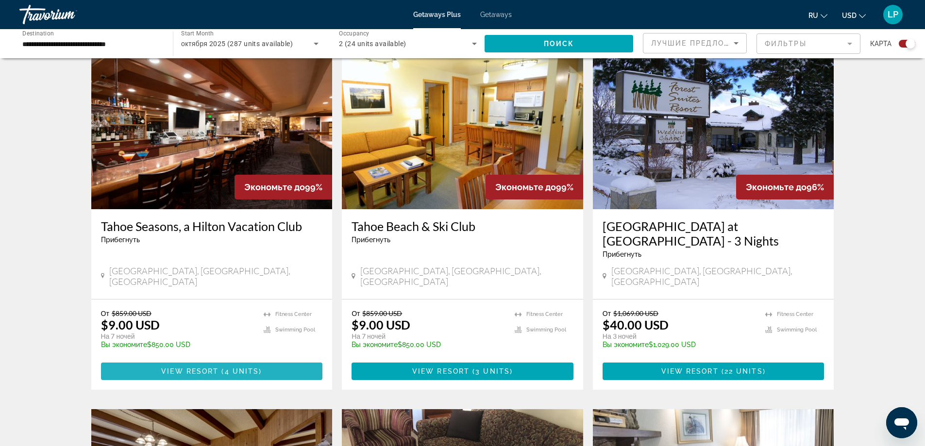
click at [223, 367] on span "( 4 units )" at bounding box center [239, 371] width 43 height 8
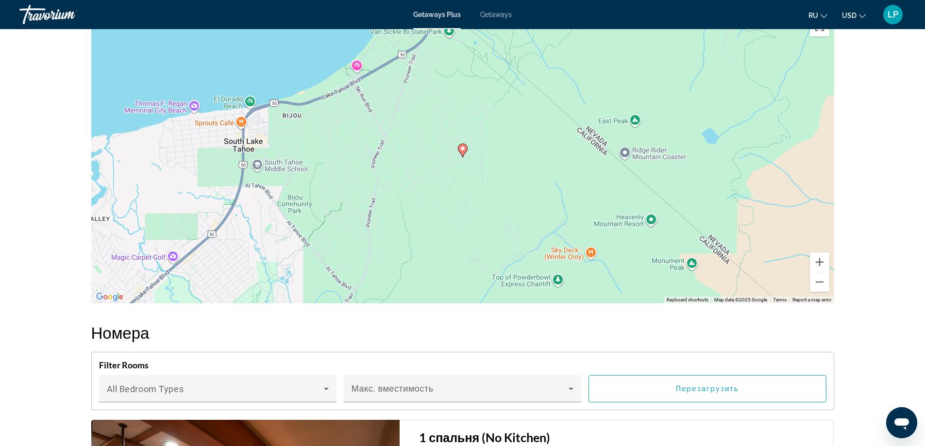
scroll to position [1447, 0]
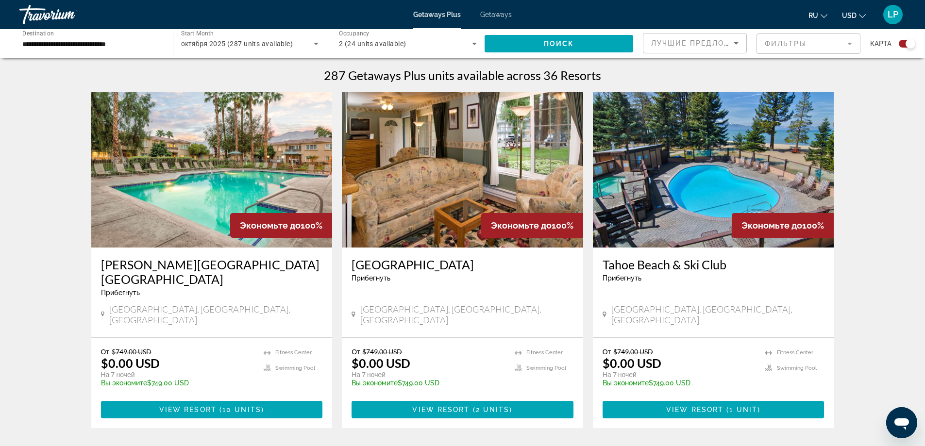
scroll to position [370, 0]
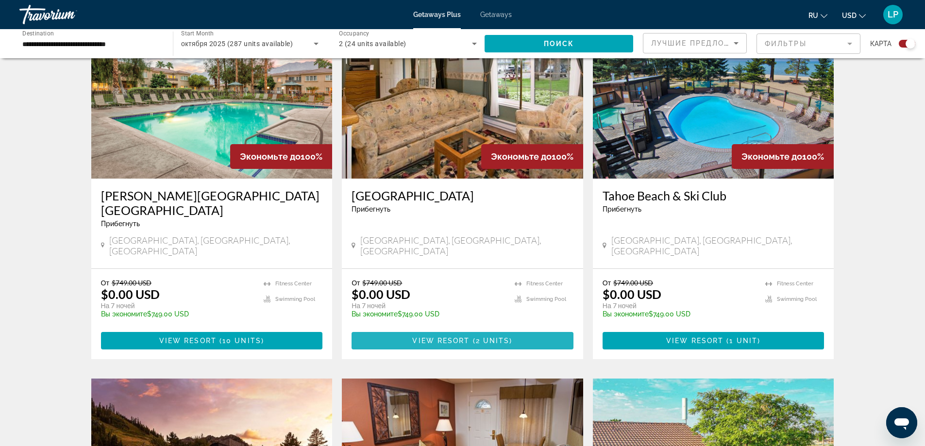
click at [461, 337] on span "View Resort" at bounding box center [440, 341] width 57 height 8
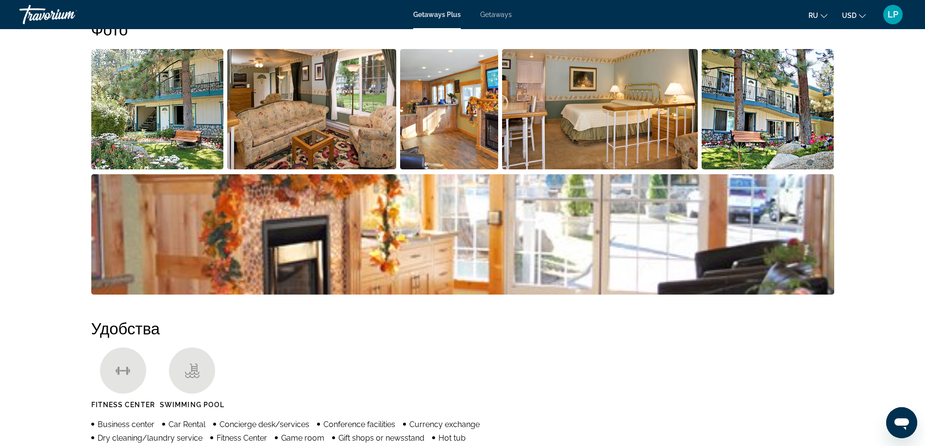
scroll to position [459, 0]
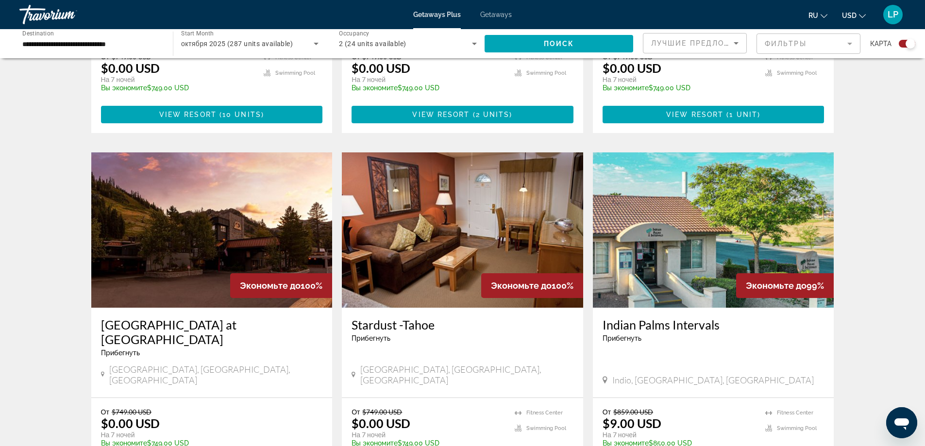
scroll to position [609, 0]
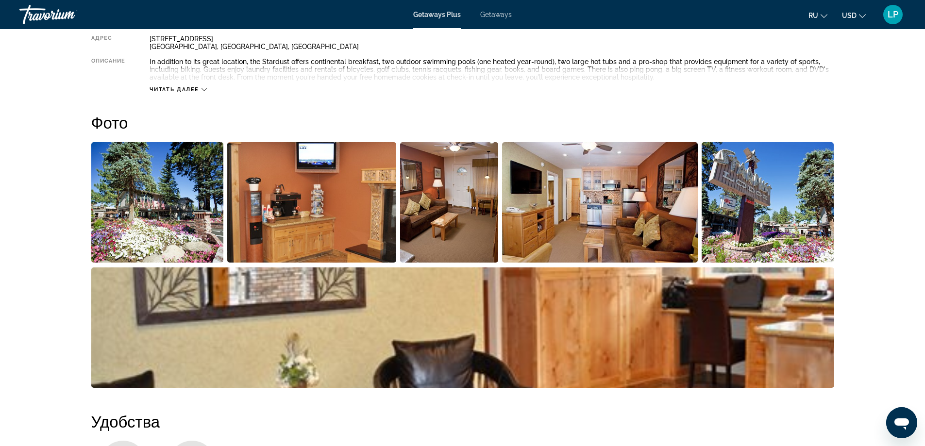
scroll to position [366, 0]
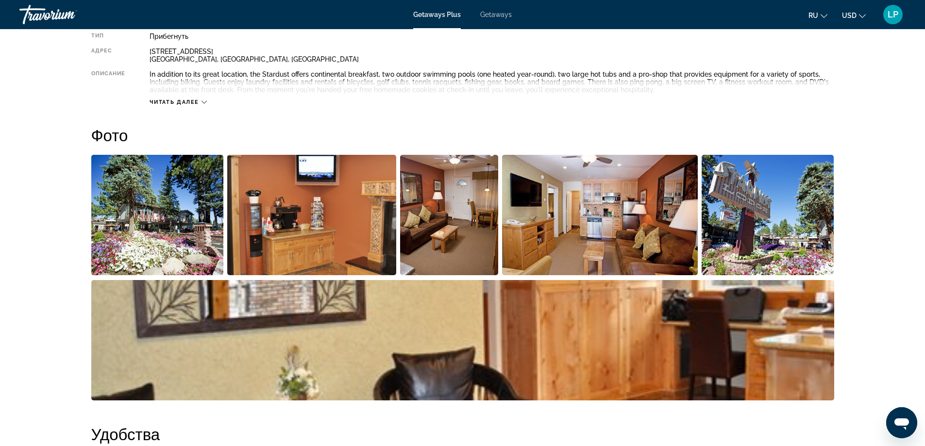
click at [176, 237] on img "Open full-screen image slider" at bounding box center [157, 215] width 133 height 120
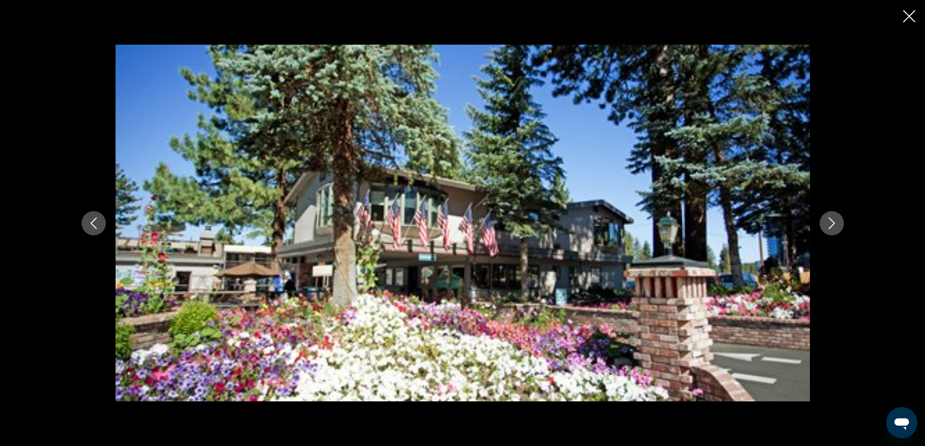
click at [908, 15] on icon "Close slideshow" at bounding box center [909, 16] width 12 height 12
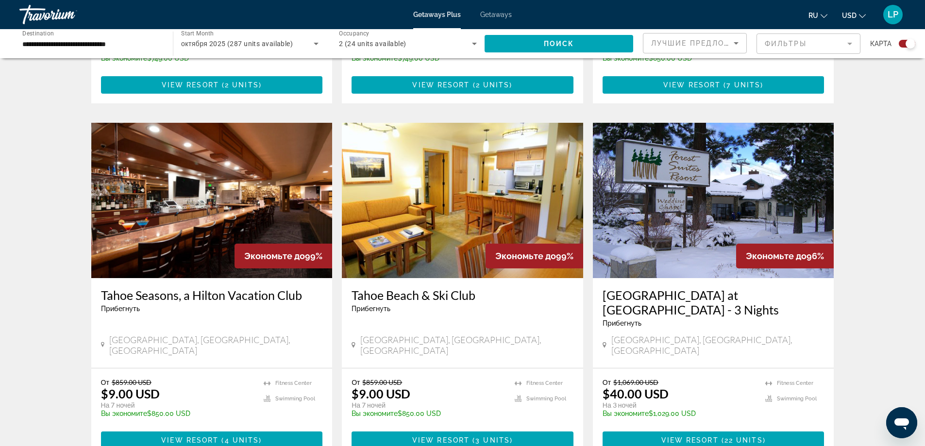
scroll to position [979, 0]
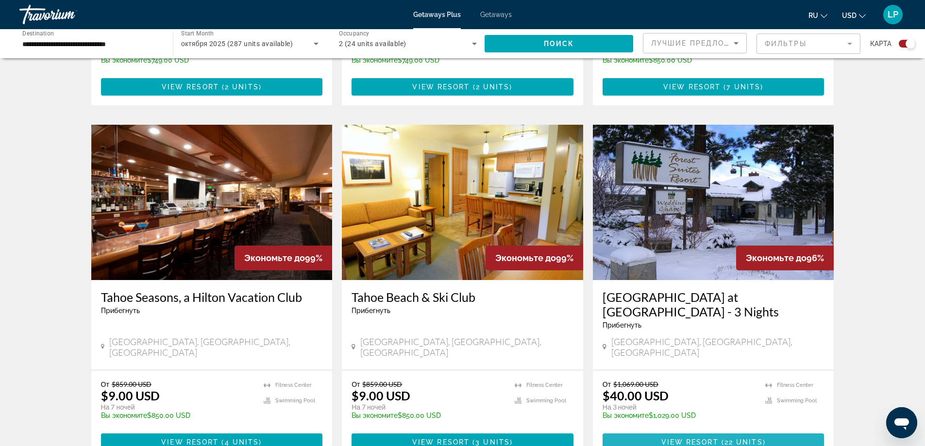
click at [694, 431] on span "Main content" at bounding box center [713, 442] width 222 height 23
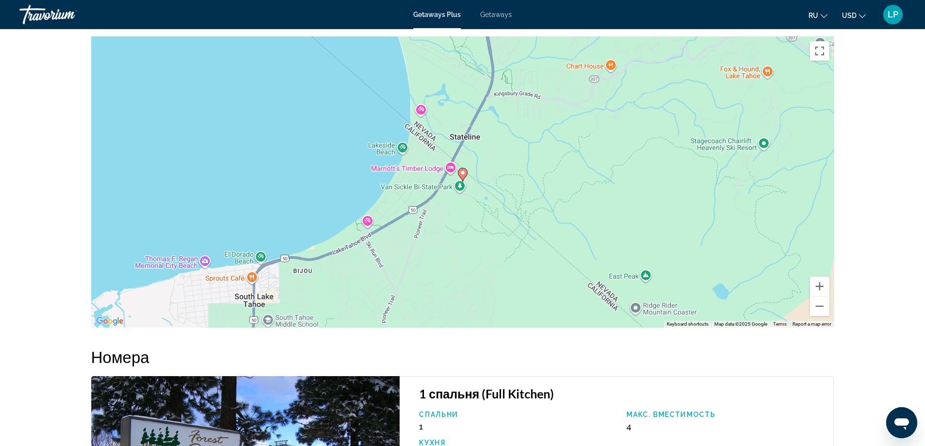
scroll to position [1080, 0]
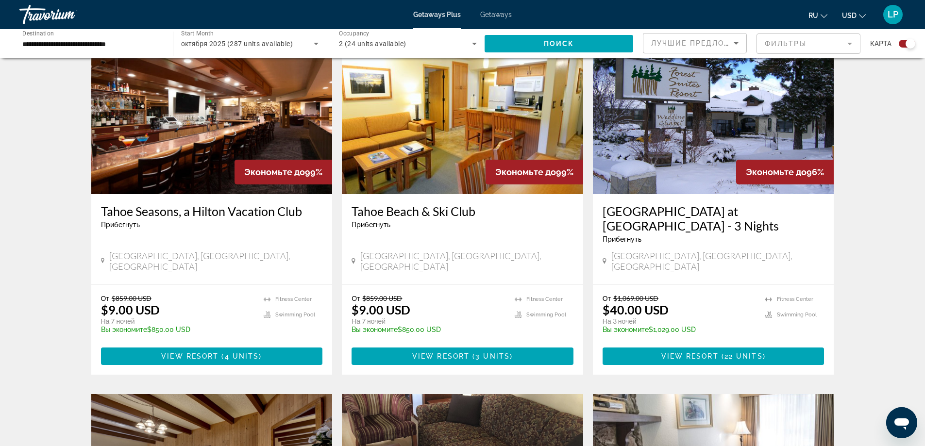
scroll to position [1080, 0]
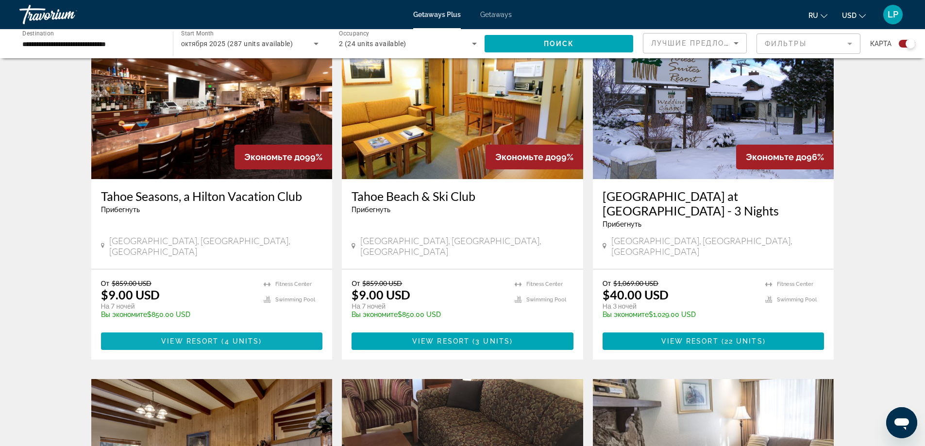
click at [204, 337] on span "View Resort" at bounding box center [189, 341] width 57 height 8
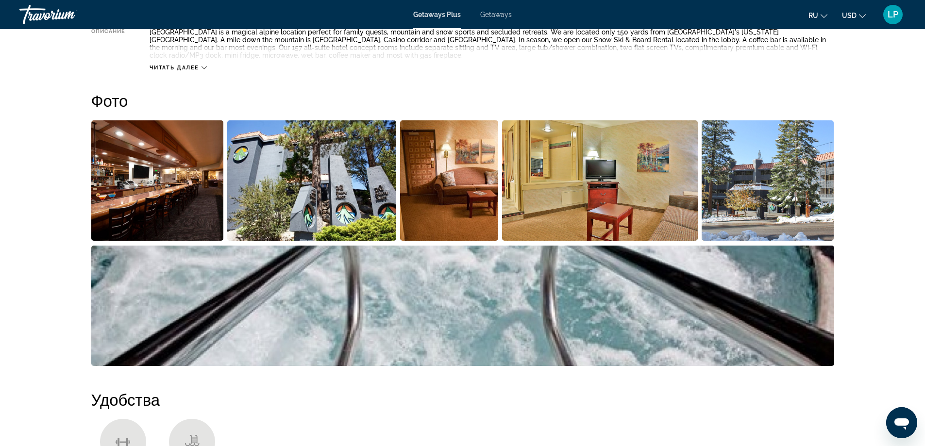
scroll to position [434, 0]
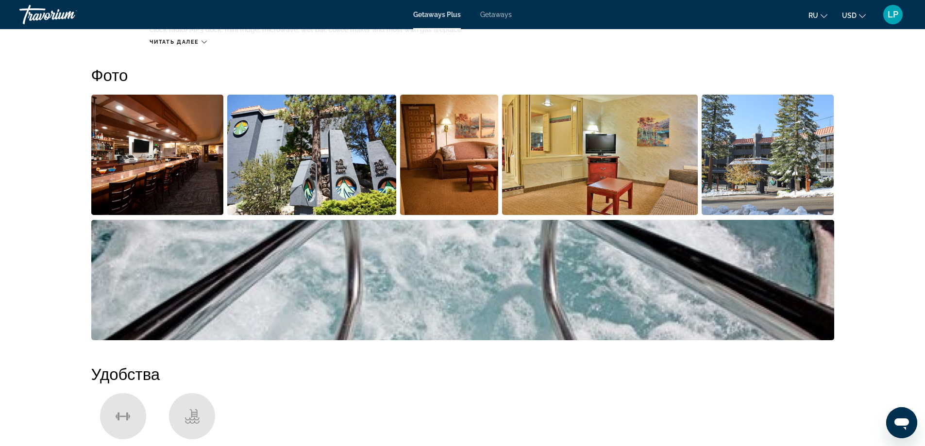
click at [458, 184] on img "Open full-screen image slider" at bounding box center [449, 155] width 99 height 120
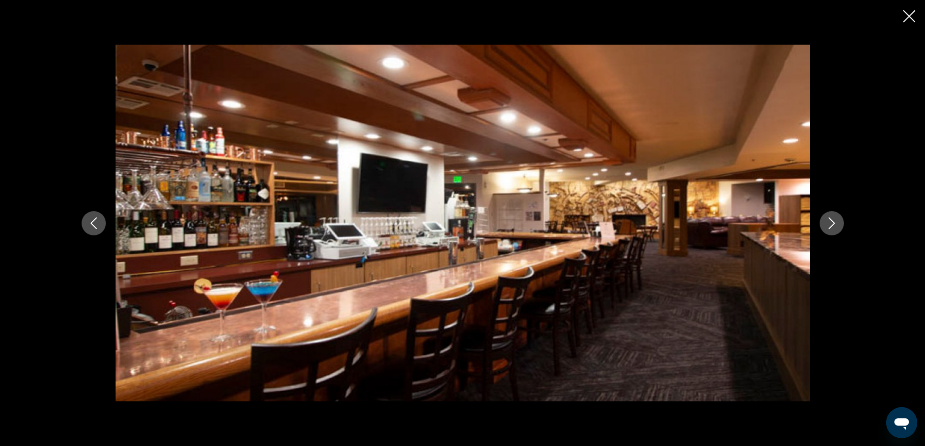
click at [834, 224] on icon "Next image" at bounding box center [831, 223] width 6 height 12
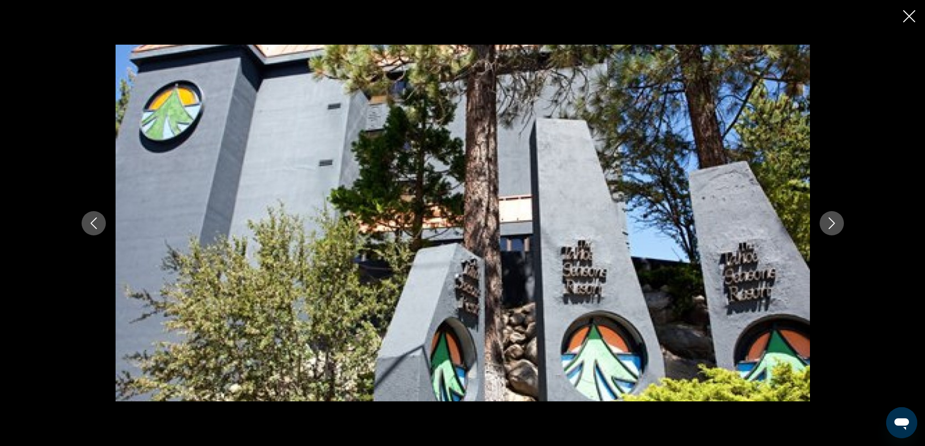
click at [834, 224] on icon "Next image" at bounding box center [831, 223] width 6 height 12
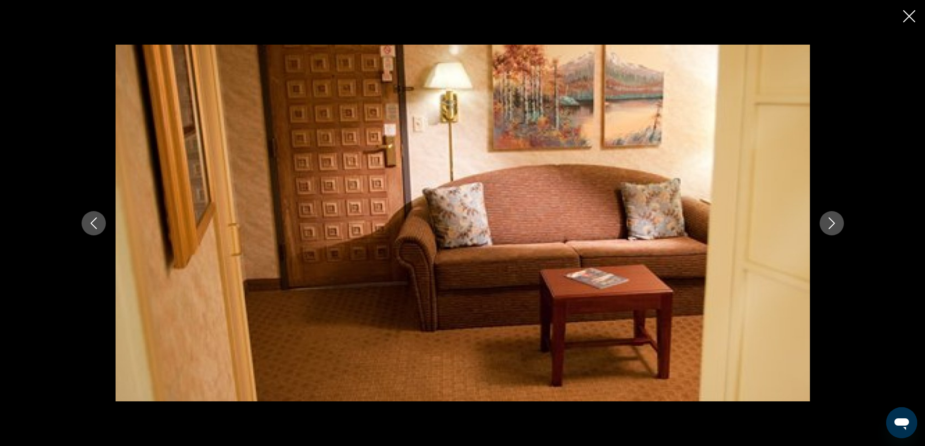
click at [833, 221] on icon "Next image" at bounding box center [832, 223] width 12 height 12
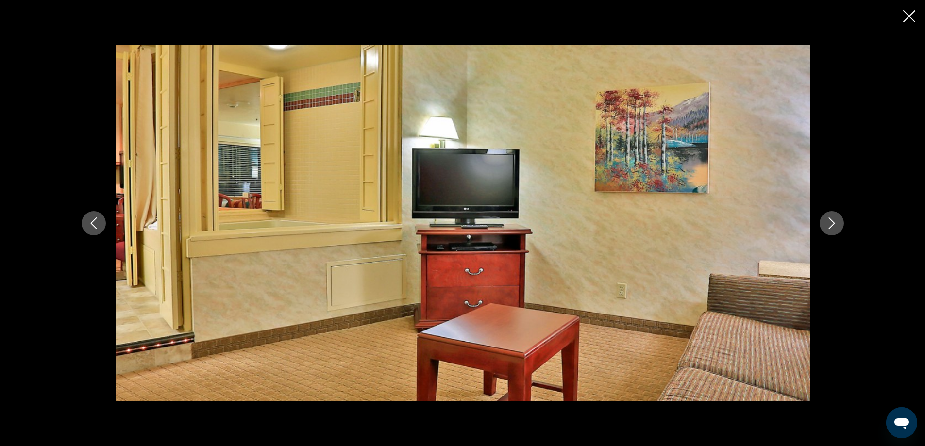
click at [831, 223] on icon "Next image" at bounding box center [832, 223] width 12 height 12
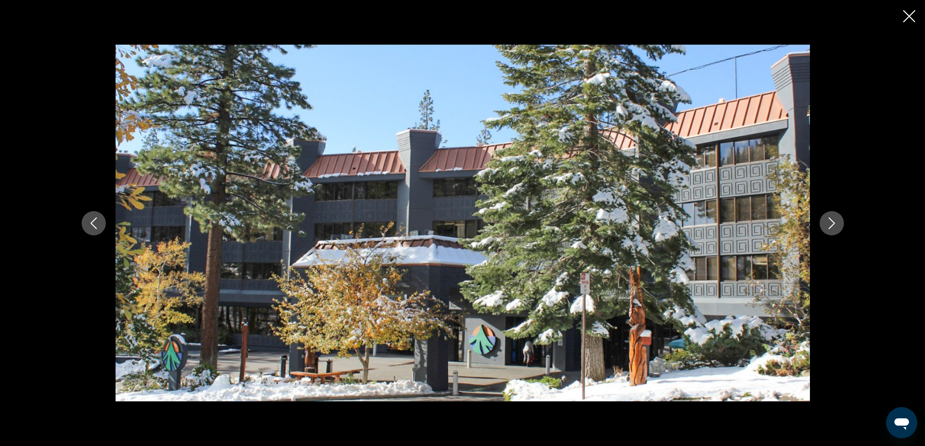
click at [837, 227] on button "Next image" at bounding box center [831, 223] width 24 height 24
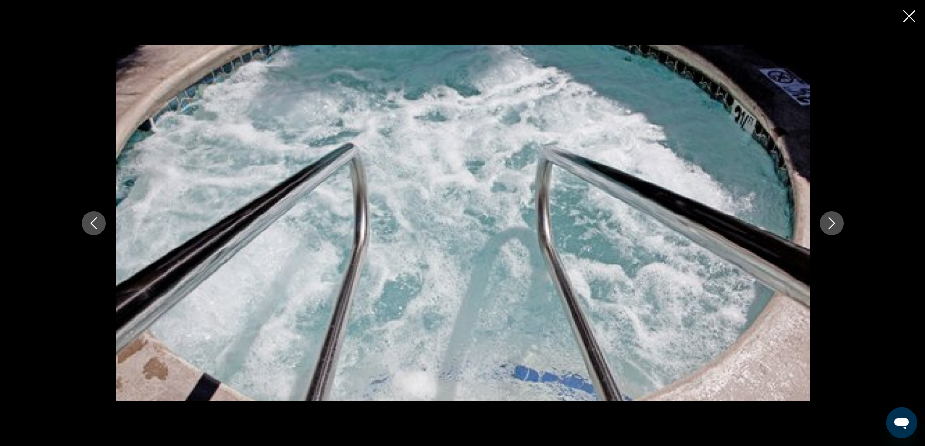
click at [89, 223] on icon "Previous image" at bounding box center [94, 223] width 12 height 12
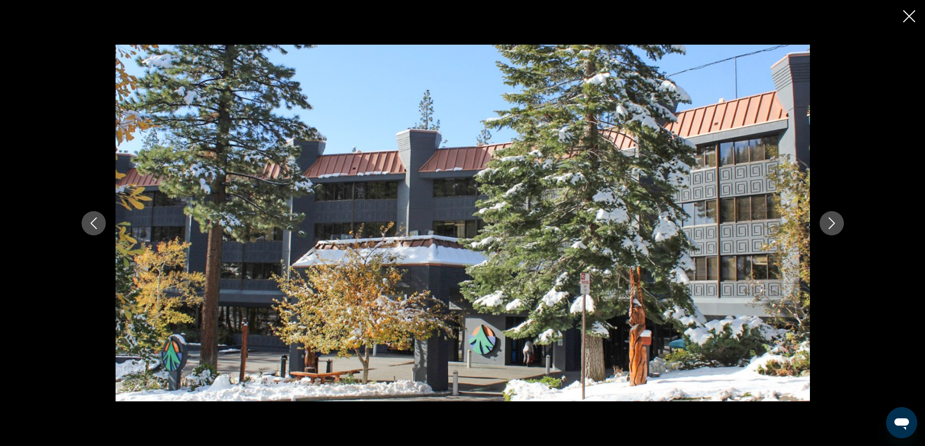
scroll to position [524, 0]
click at [910, 15] on icon "Close slideshow" at bounding box center [909, 16] width 12 height 12
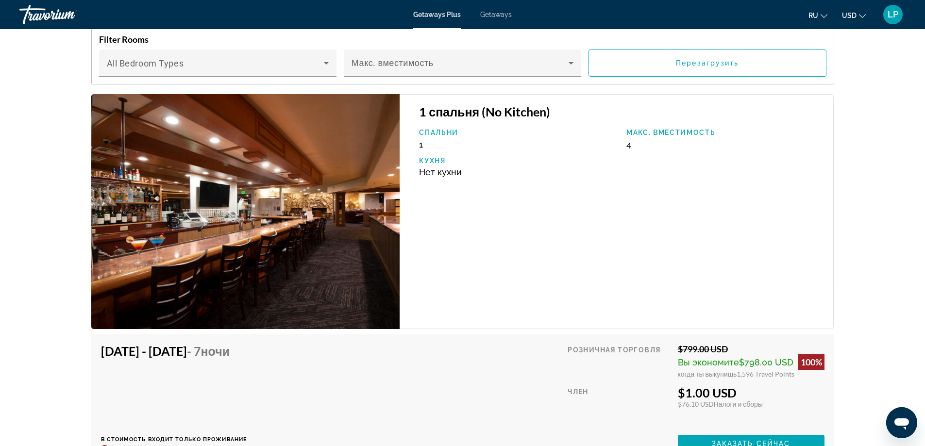
scroll to position [1767, 0]
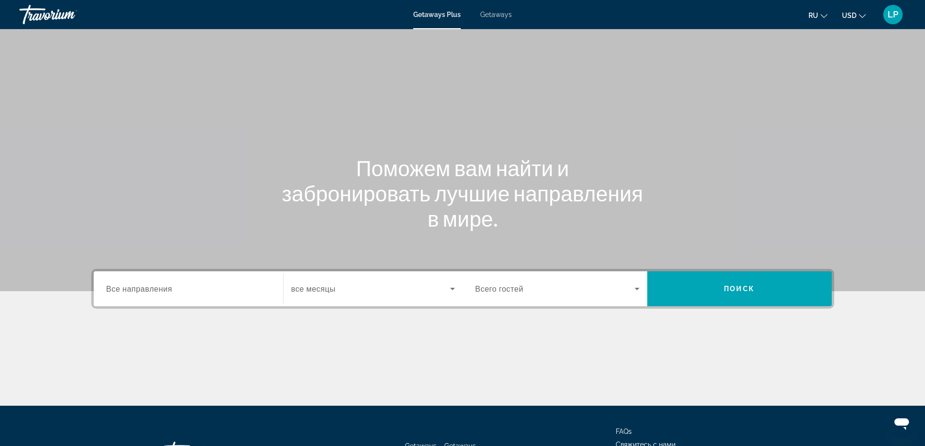
click at [124, 289] on span "Все направления" at bounding box center [139, 288] width 66 height 9
click at [124, 289] on input "Destination Все направления" at bounding box center [188, 290] width 164 height 12
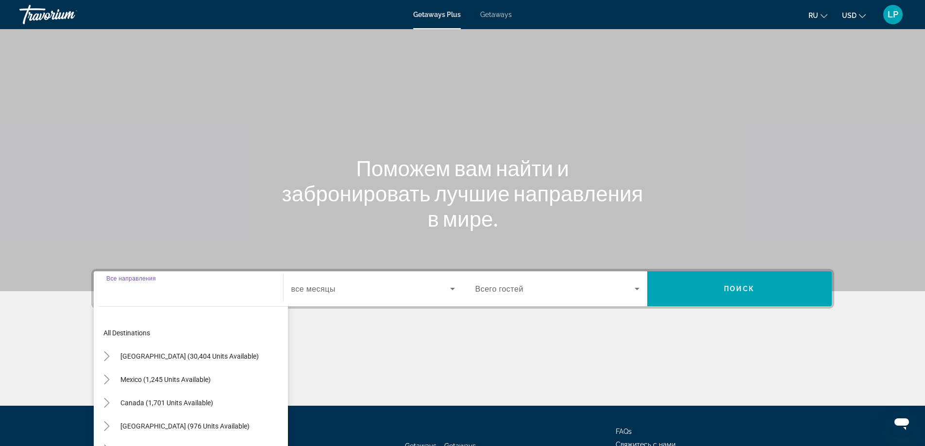
scroll to position [79, 0]
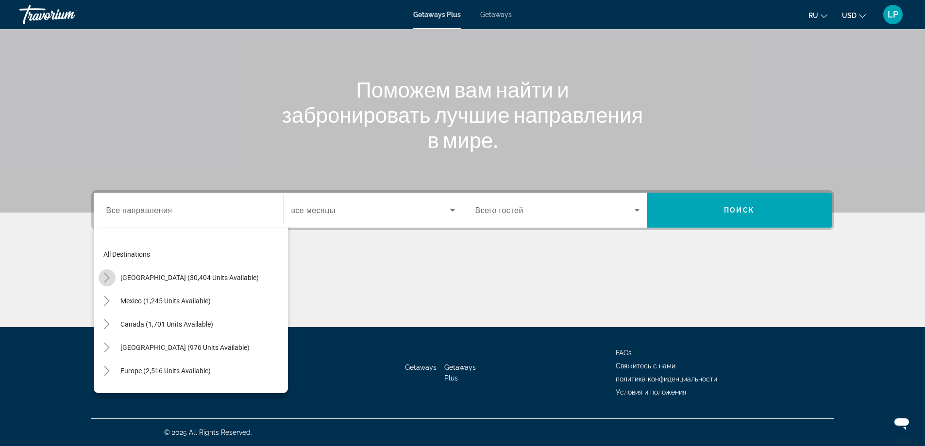
click at [105, 276] on icon "Toggle United States (30,404 units available)" at bounding box center [107, 278] width 10 height 10
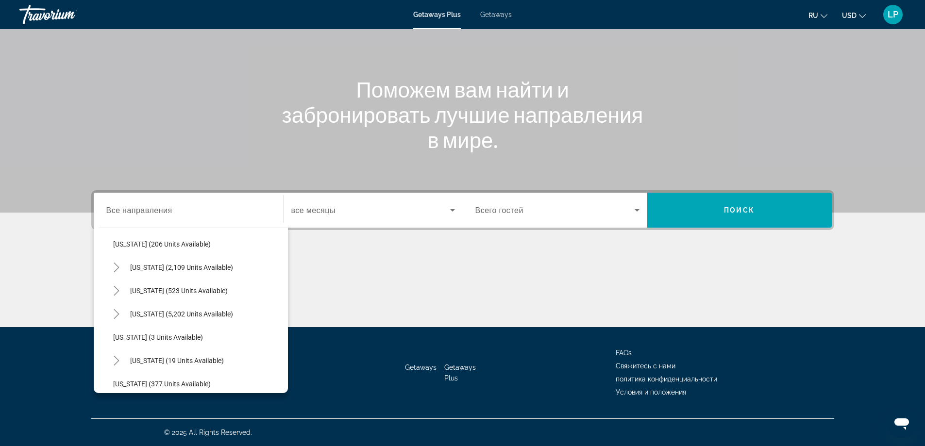
scroll to position [86, 0]
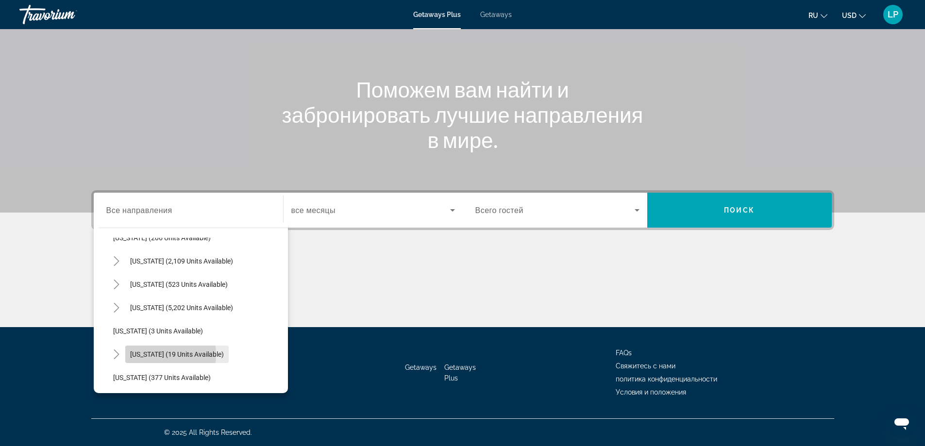
click at [150, 354] on span "[US_STATE] (19 units available)" at bounding box center [177, 354] width 94 height 8
type input "**********"
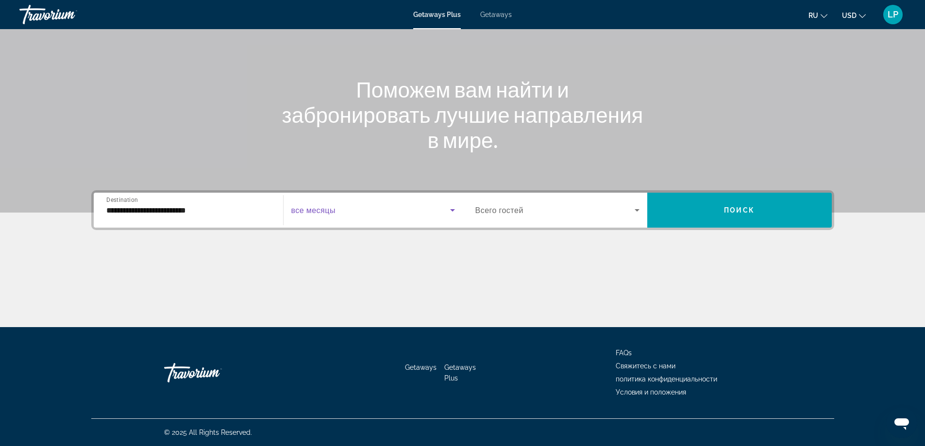
click at [455, 210] on icon "Search widget" at bounding box center [453, 210] width 12 height 12
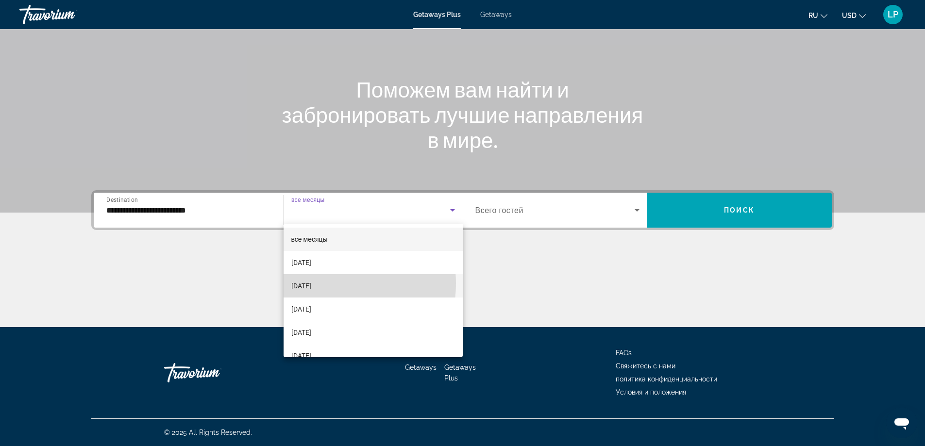
click at [311, 284] on span "[DATE]" at bounding box center [301, 286] width 20 height 12
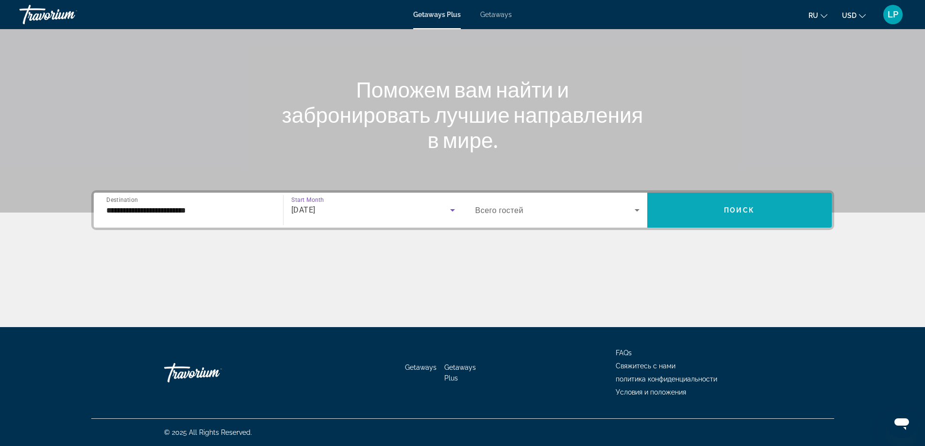
click at [741, 210] on span "Поиск" at bounding box center [739, 210] width 31 height 8
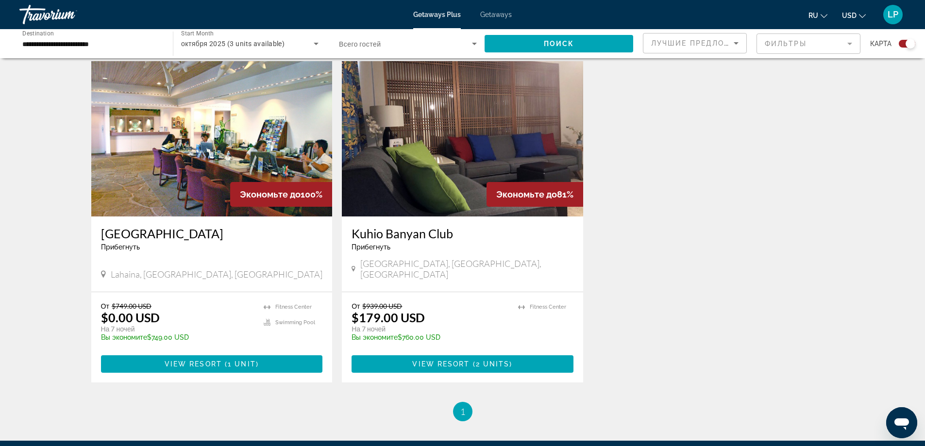
scroll to position [331, 0]
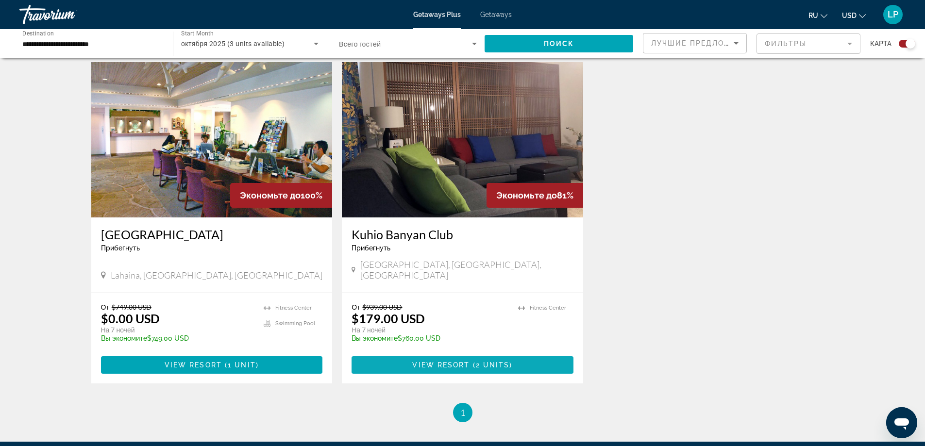
click at [441, 361] on span "View Resort" at bounding box center [440, 365] width 57 height 8
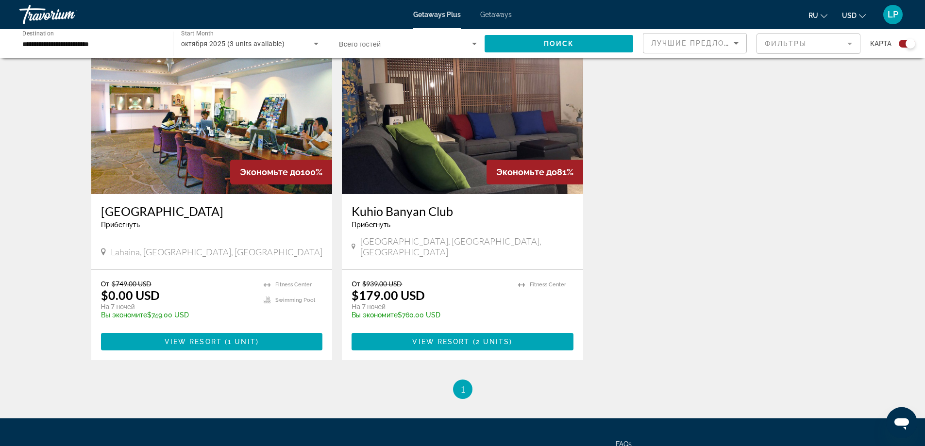
scroll to position [386, 0]
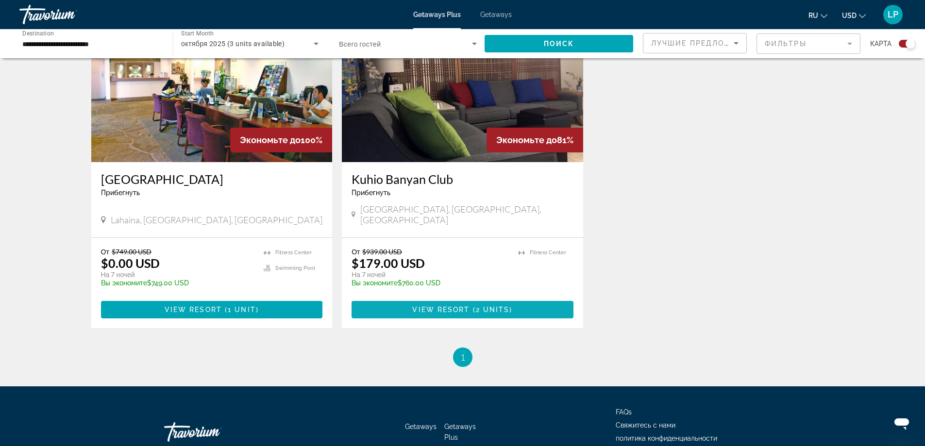
click at [453, 306] on span "View Resort" at bounding box center [440, 310] width 57 height 8
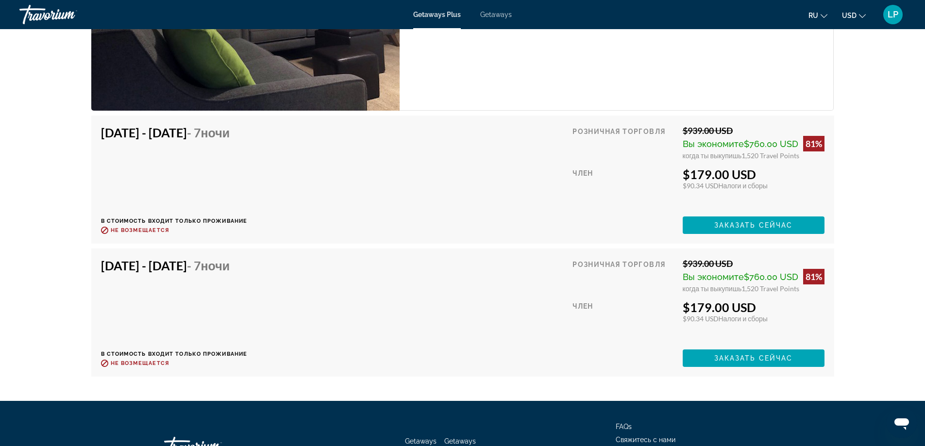
scroll to position [1699, 0]
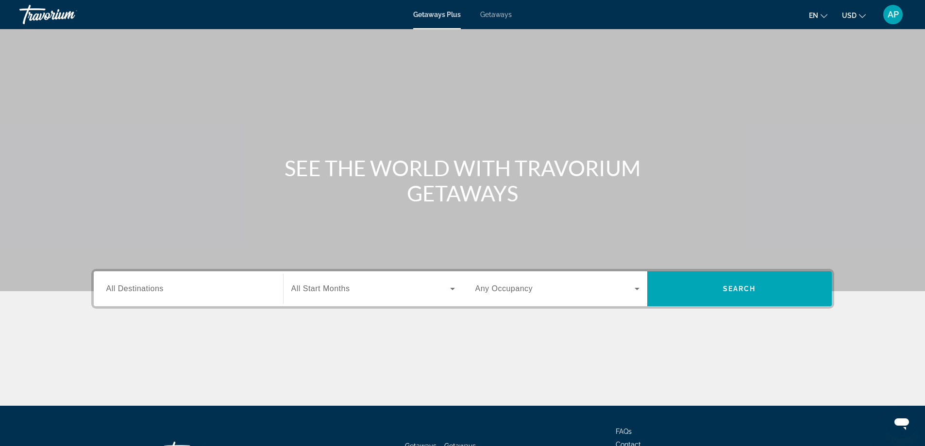
click at [151, 290] on span "All Destinations" at bounding box center [134, 288] width 57 height 8
click at [151, 290] on input "Destination All Destinations" at bounding box center [188, 290] width 164 height 12
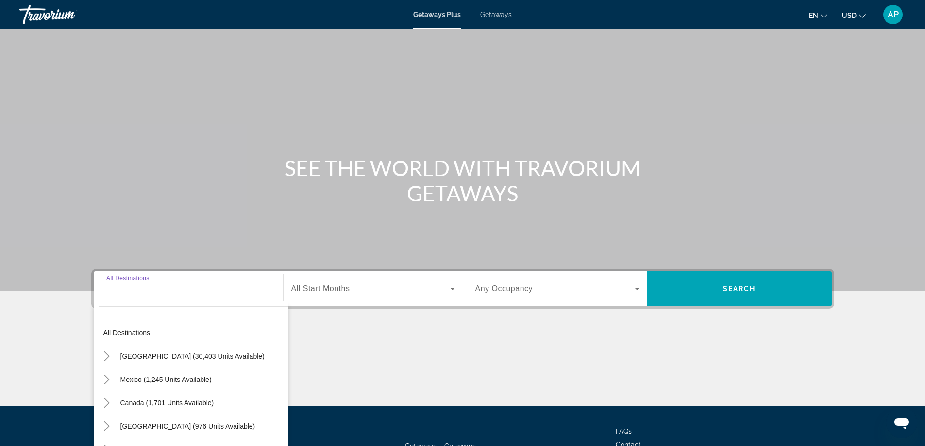
scroll to position [79, 0]
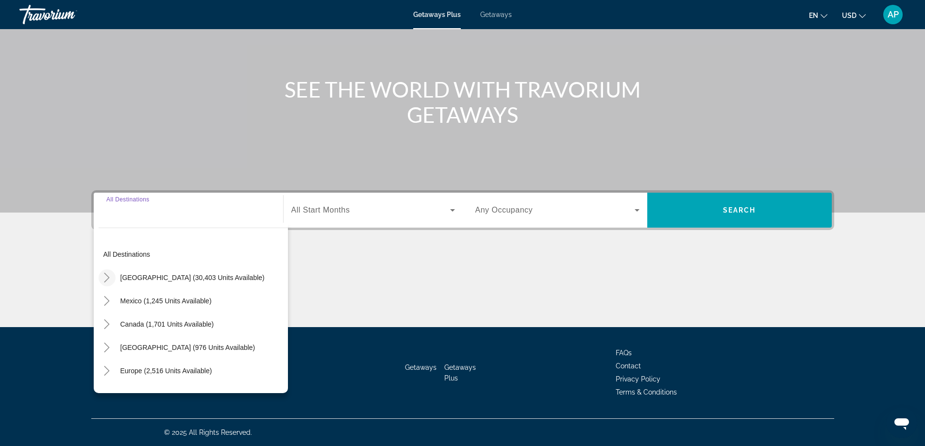
click at [106, 276] on icon "Toggle United States (30,403 units available)" at bounding box center [107, 278] width 10 height 10
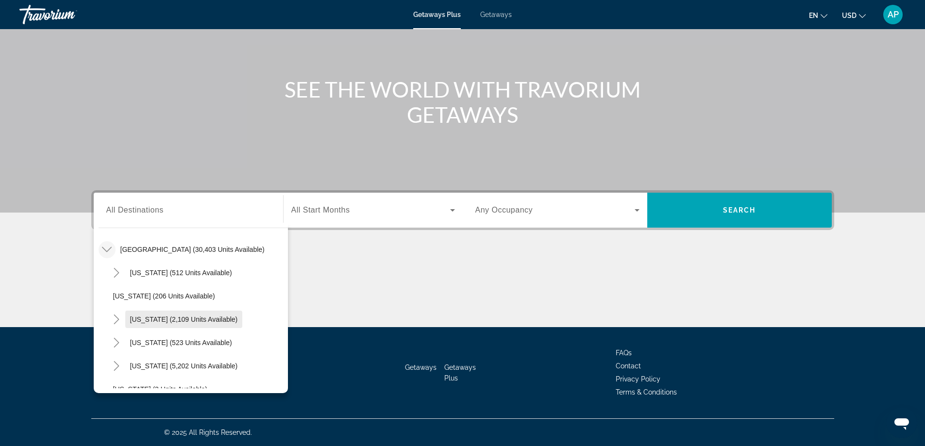
click at [161, 320] on span "[US_STATE] (2,109 units available)" at bounding box center [184, 320] width 108 height 8
type input "**********"
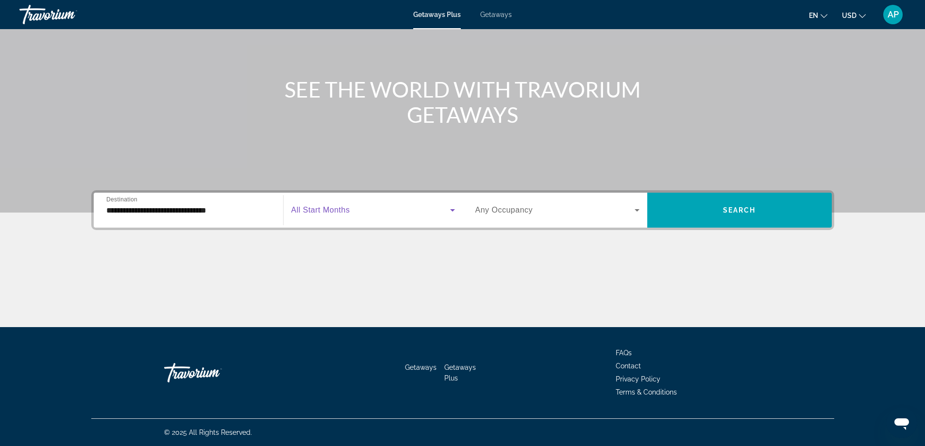
click at [455, 210] on icon "Search widget" at bounding box center [453, 210] width 12 height 12
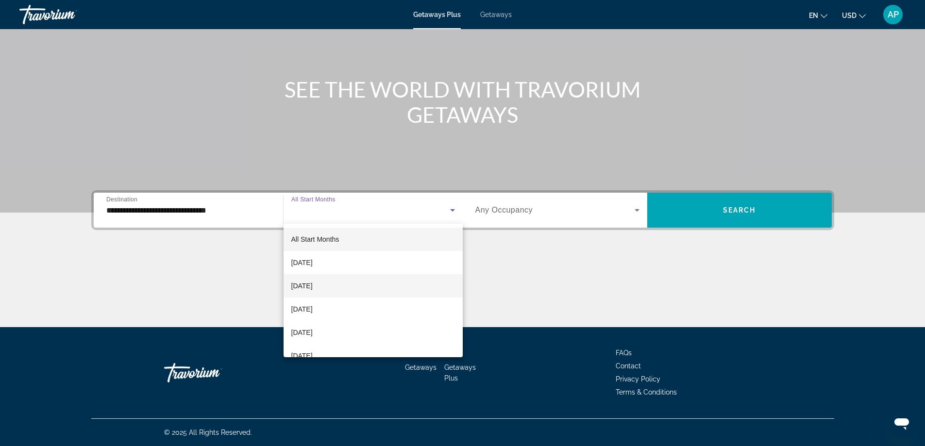
click at [313, 281] on span "[DATE]" at bounding box center [301, 286] width 21 height 12
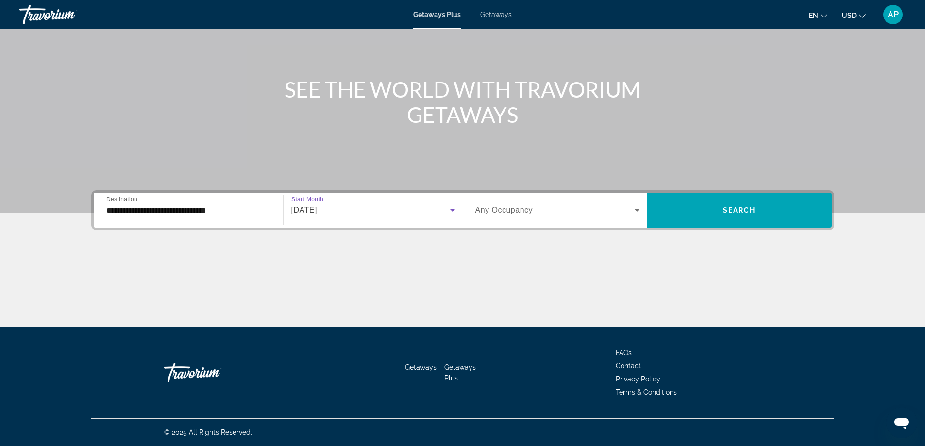
click at [639, 209] on icon "Search widget" at bounding box center [636, 210] width 5 height 2
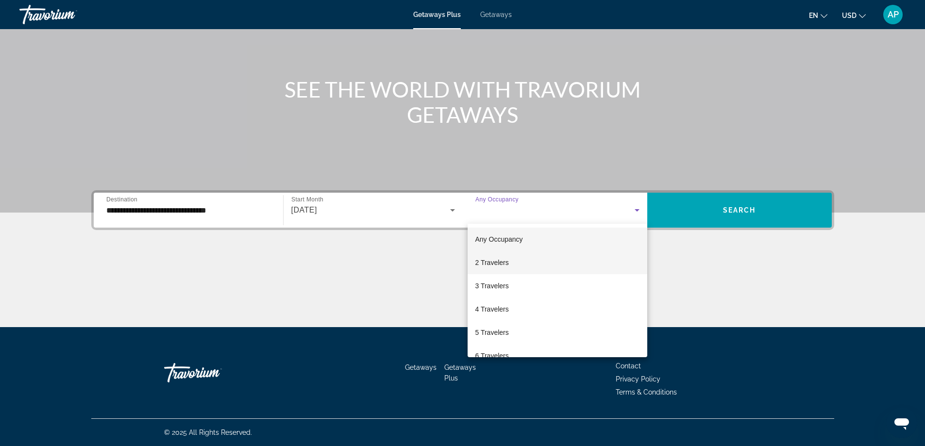
click at [495, 262] on span "2 Travelers" at bounding box center [491, 263] width 33 height 12
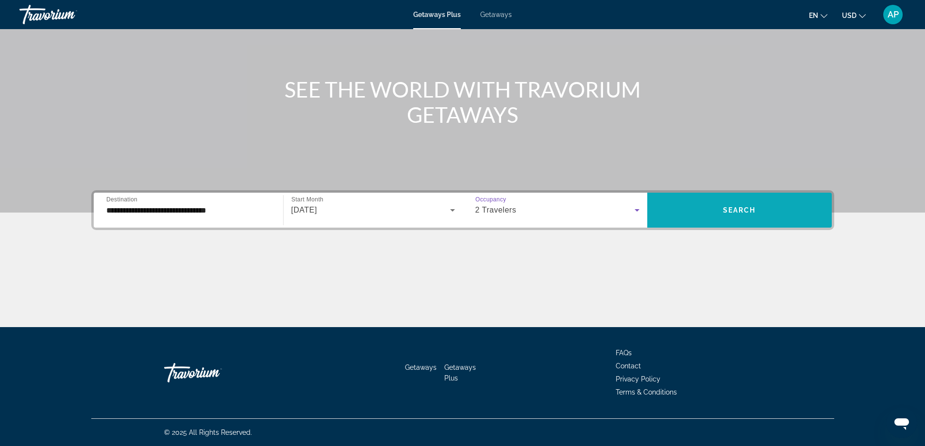
click at [743, 203] on span "Search widget" at bounding box center [739, 210] width 184 height 23
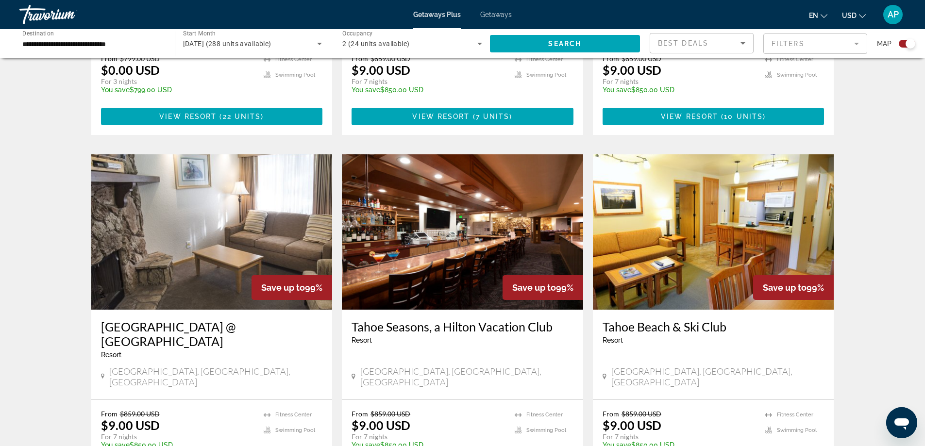
scroll to position [1269, 0]
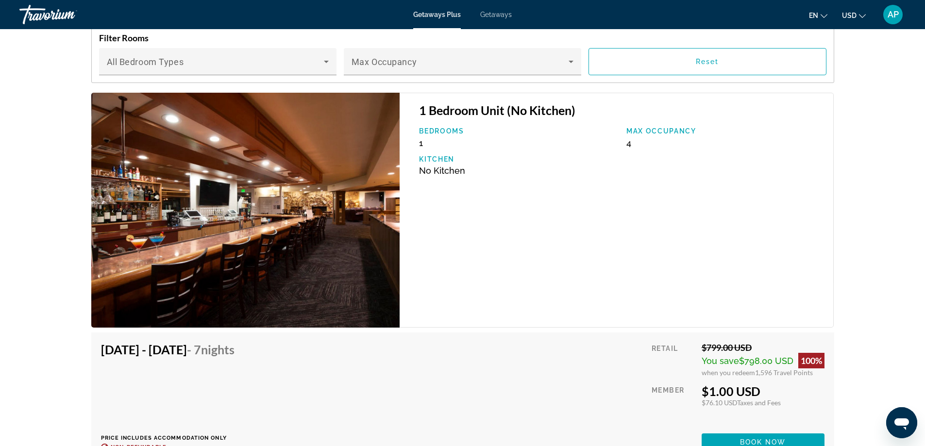
scroll to position [1831, 0]
